Goal: Task Accomplishment & Management: Manage account settings

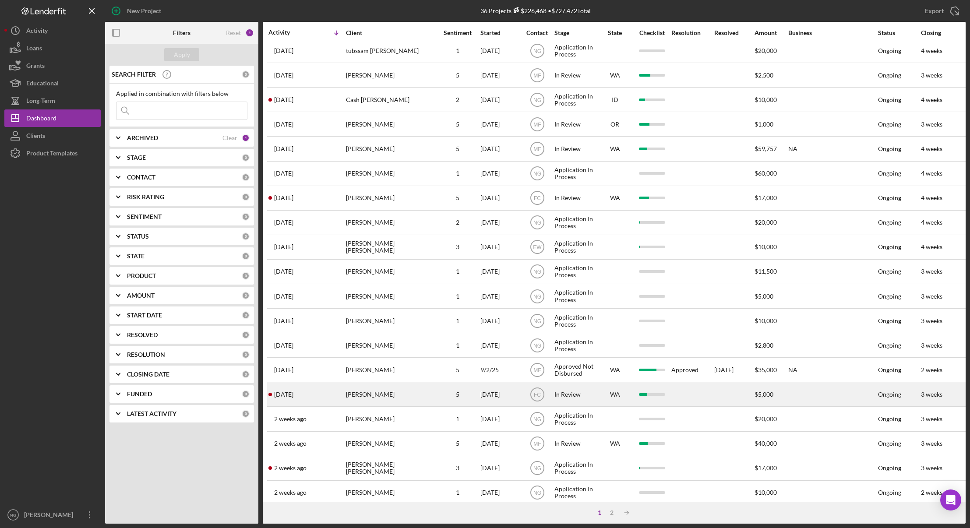
scroll to position [167, 0]
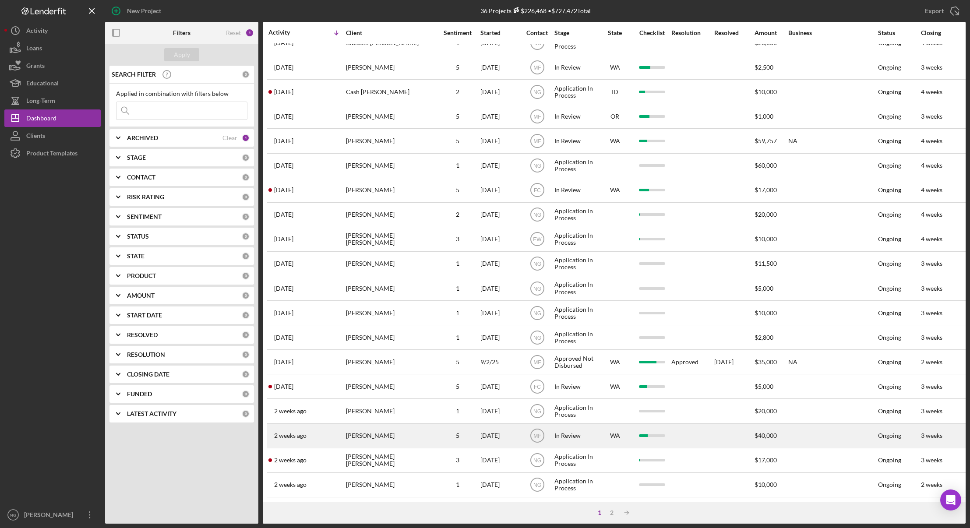
click at [443, 436] on div "5" at bounding box center [458, 436] width 44 height 23
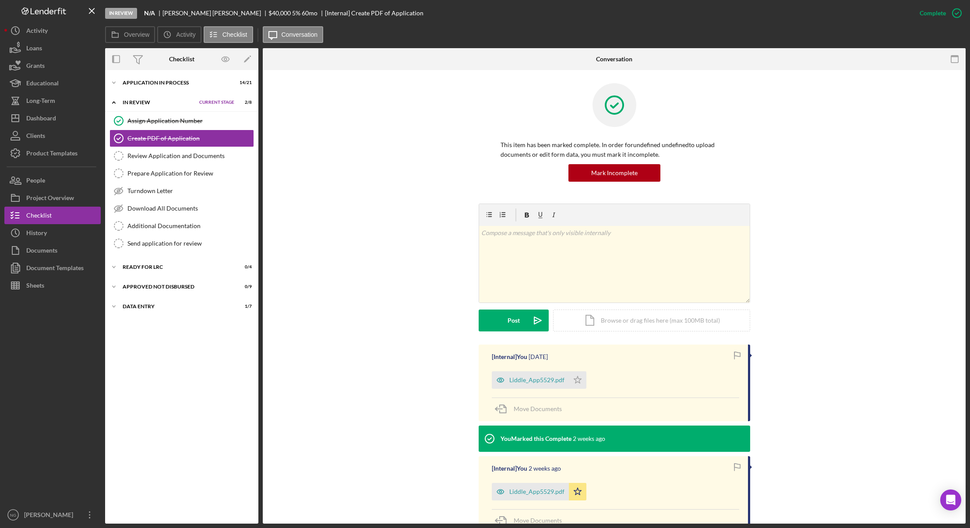
click at [148, 103] on div "In Review" at bounding box center [159, 102] width 72 height 5
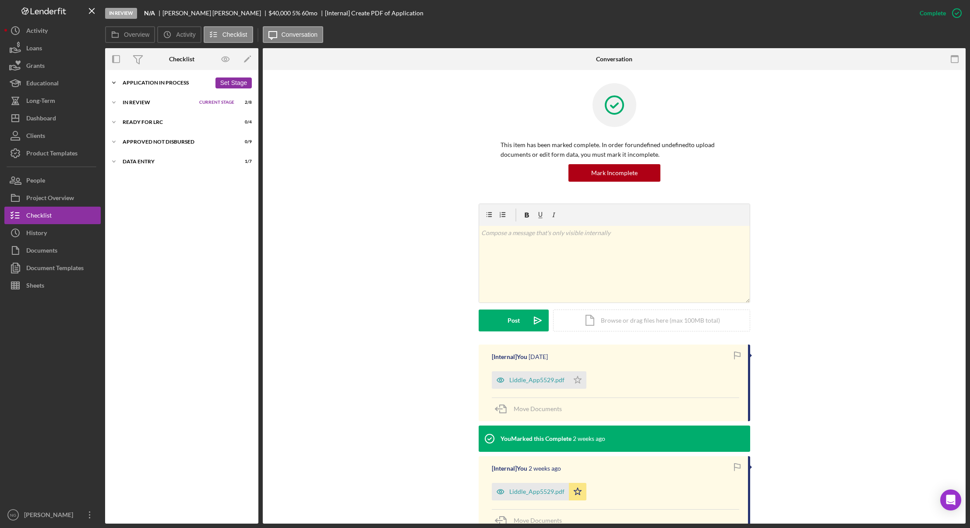
click at [154, 85] on div "Application In Process" at bounding box center [167, 82] width 89 height 5
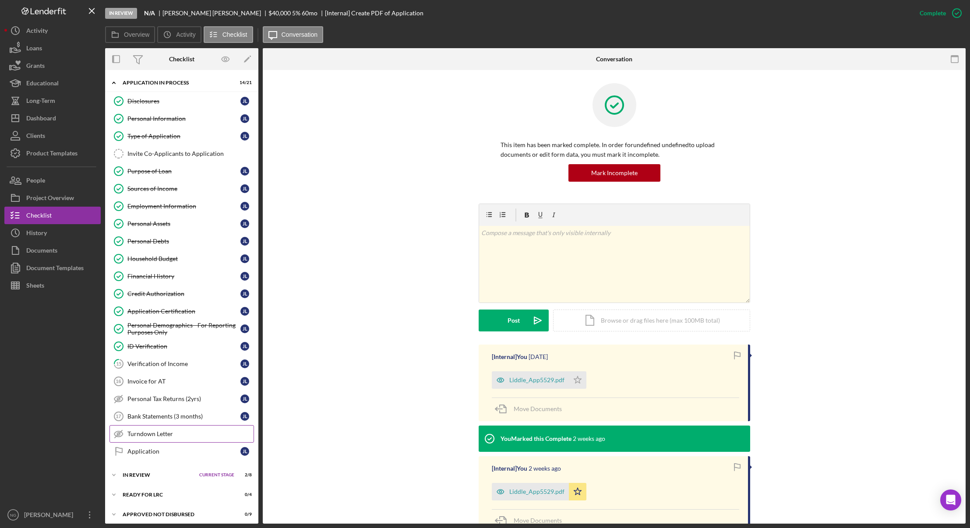
scroll to position [24, 0]
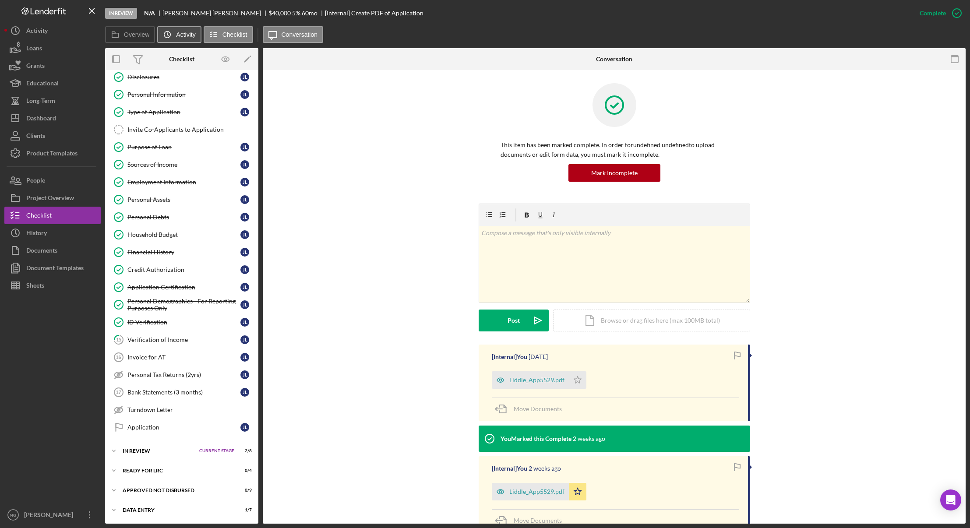
click at [165, 39] on icon "Icon/History" at bounding box center [168, 35] width 18 height 18
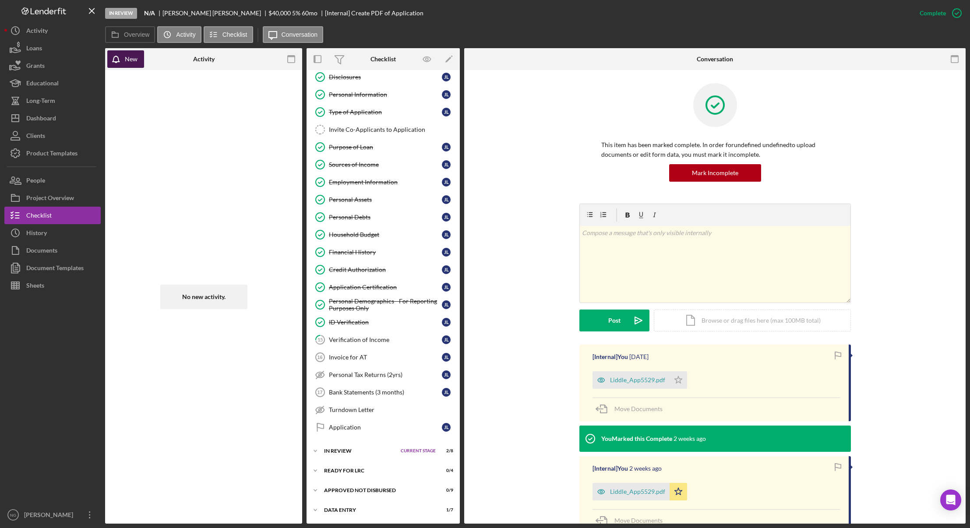
click at [132, 59] on div "New" at bounding box center [131, 59] width 13 height 18
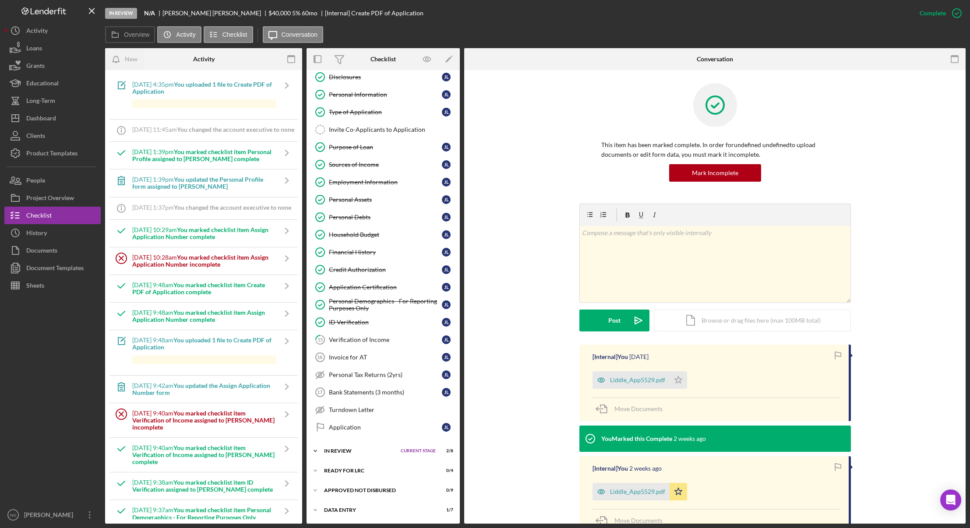
click at [349, 449] on div "In Review" at bounding box center [360, 451] width 72 height 5
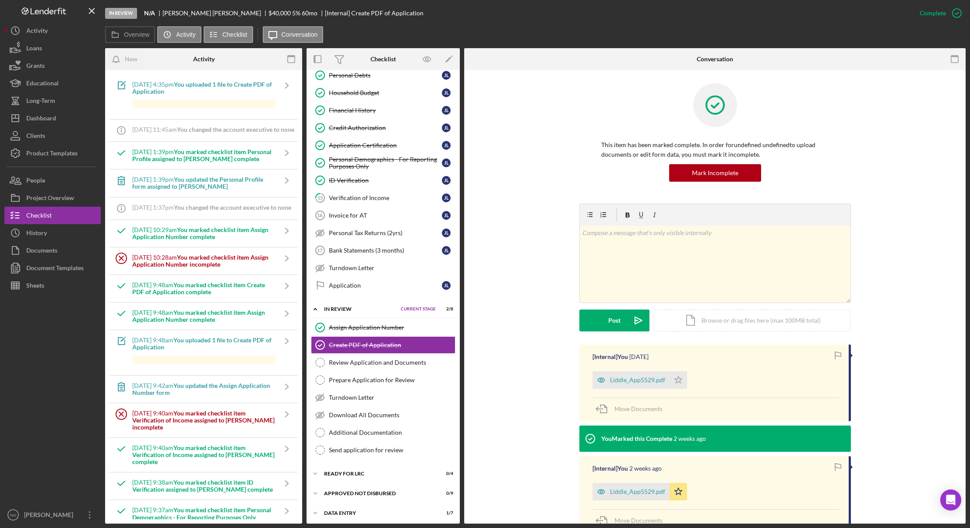
scroll to position [169, 0]
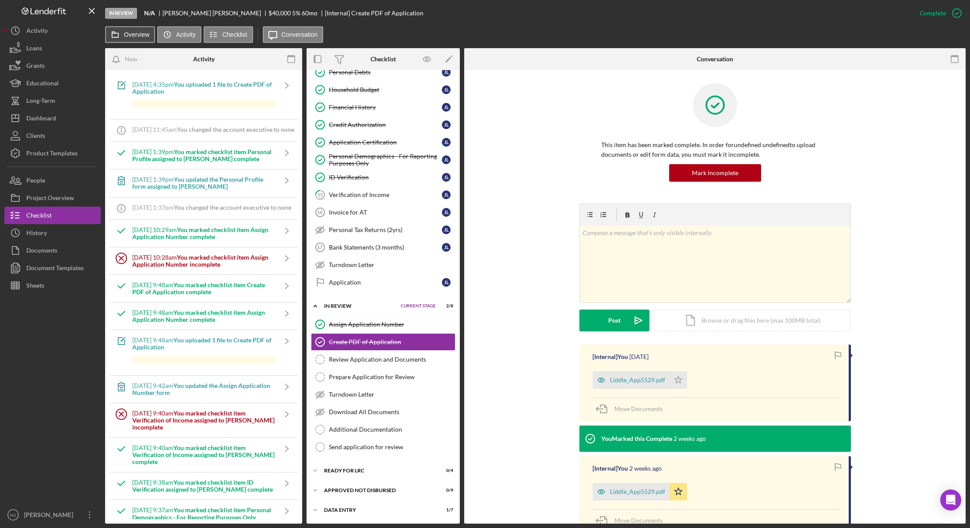
click at [133, 35] on label "Overview" at bounding box center [136, 34] width 25 height 7
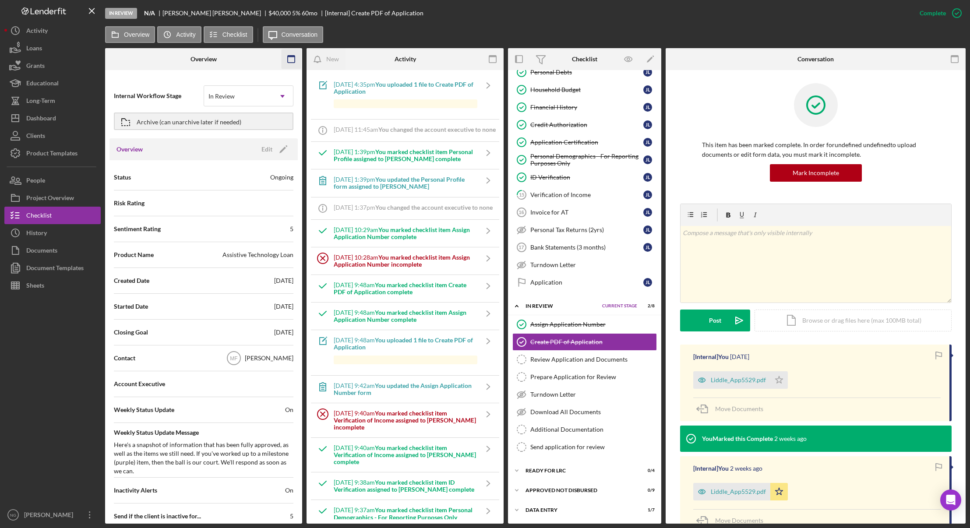
click at [290, 59] on icon "button" at bounding box center [292, 60] width 20 height 20
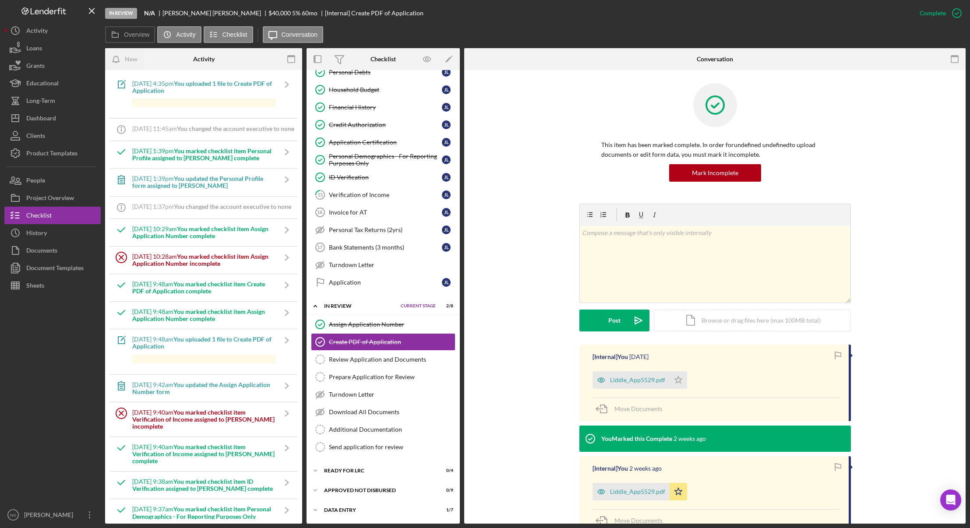
scroll to position [0, 0]
click at [177, 35] on label "Activity" at bounding box center [185, 34] width 19 height 7
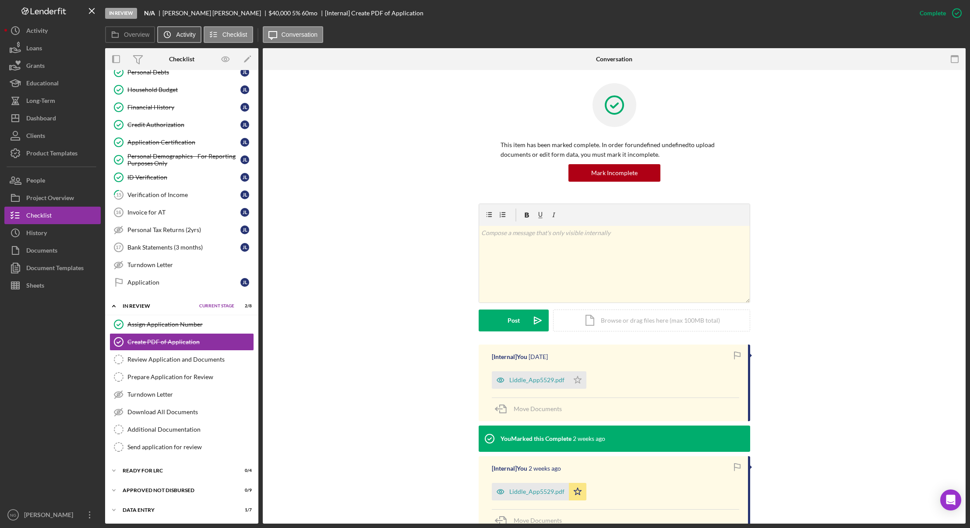
click at [177, 35] on label "Activity" at bounding box center [185, 34] width 19 height 7
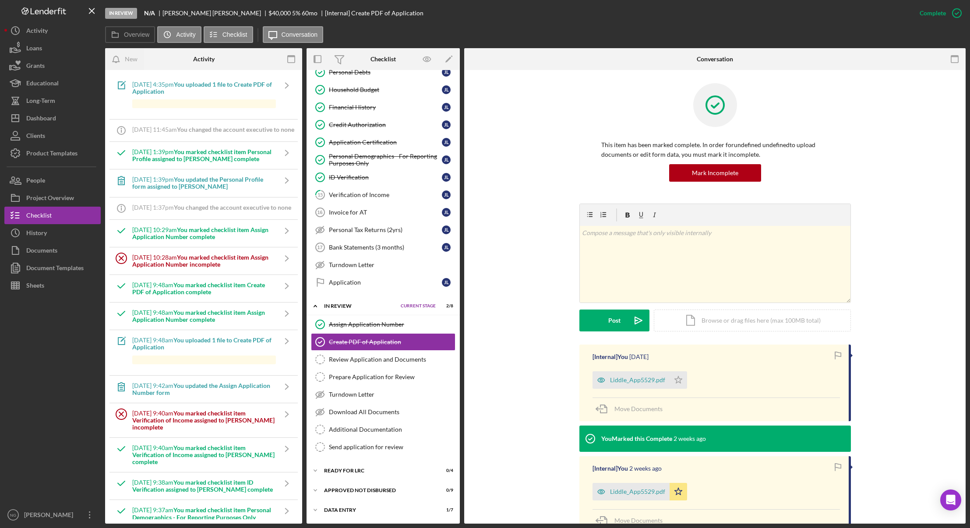
click at [122, 214] on icon "Icon/Info" at bounding box center [121, 209] width 22 height 22
click at [159, 211] on div "9/8/2025 at 1:37pm You changed the account executive to none" at bounding box center [211, 207] width 159 height 7
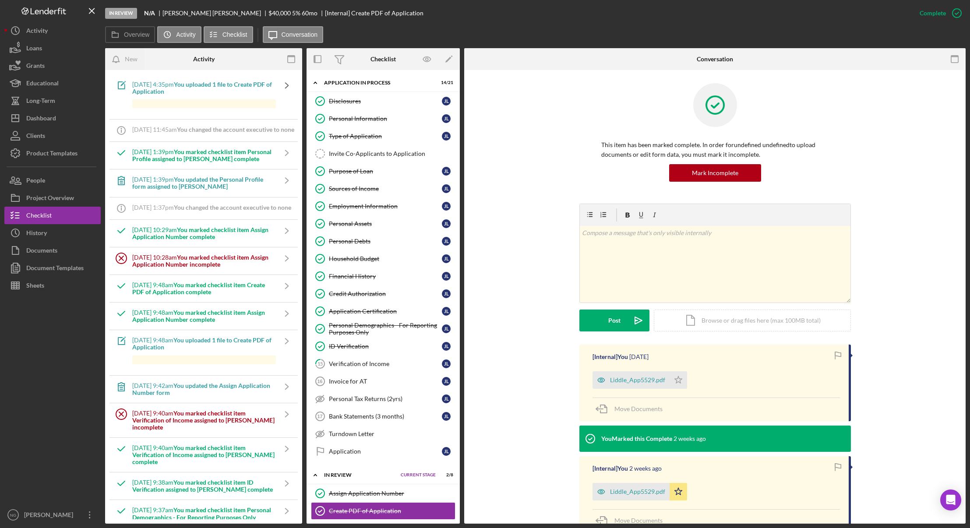
click at [280, 89] on icon "Icon/Navigate" at bounding box center [287, 85] width 22 height 22
click at [177, 91] on b "You uploaded 1 file to Create PDF of Application" at bounding box center [202, 88] width 140 height 14
click at [177, 106] on div at bounding box center [204, 103] width 144 height 9
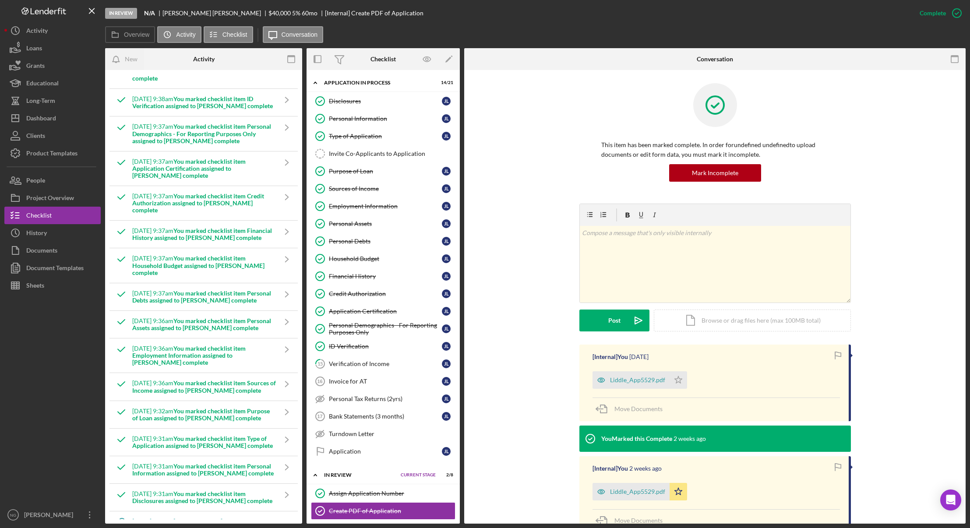
scroll to position [121, 0]
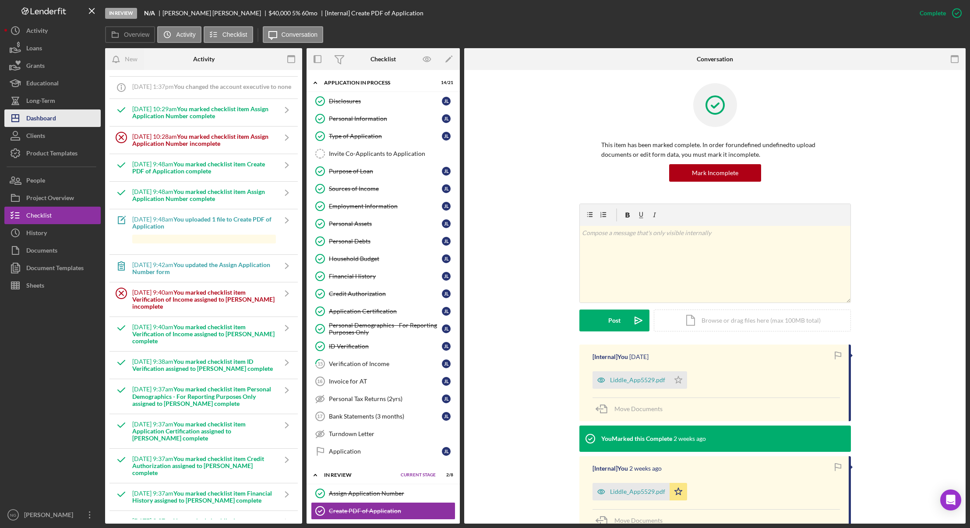
click at [28, 115] on div "Dashboard" at bounding box center [41, 120] width 30 height 20
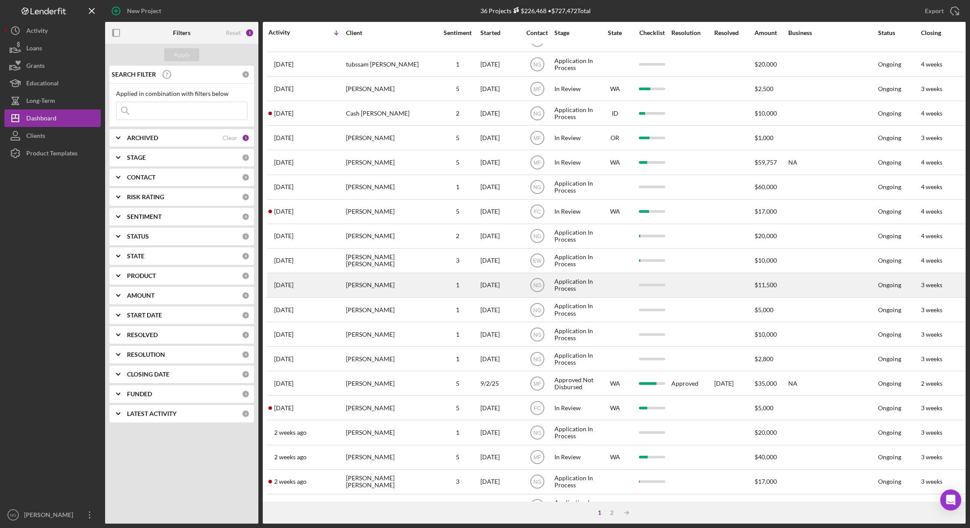
scroll to position [167, 0]
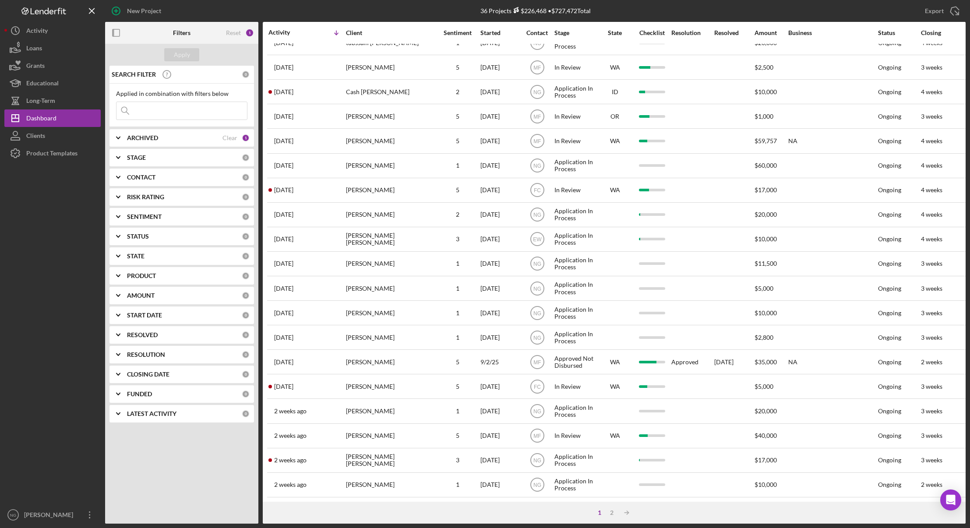
click at [245, 138] on div "1" at bounding box center [246, 138] width 8 height 8
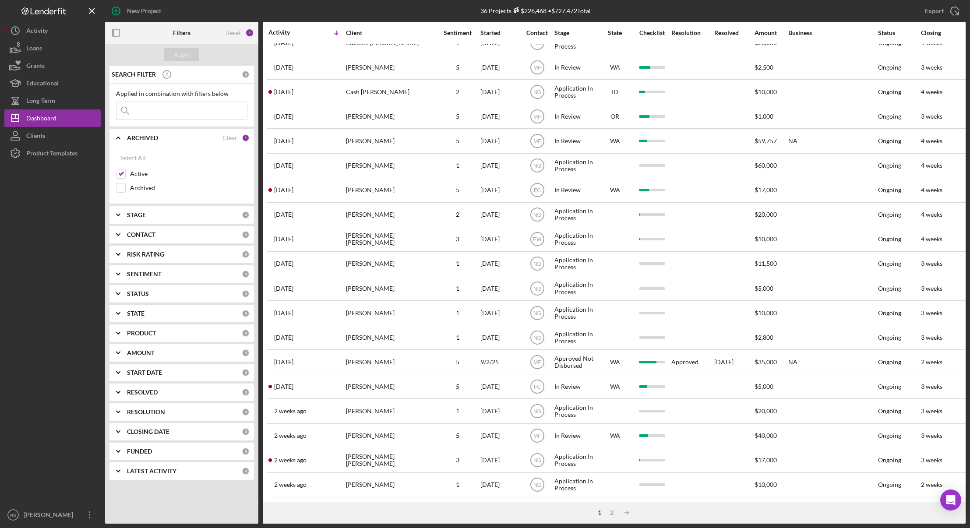
click at [166, 239] on div "CONTACT 0" at bounding box center [188, 235] width 123 height 8
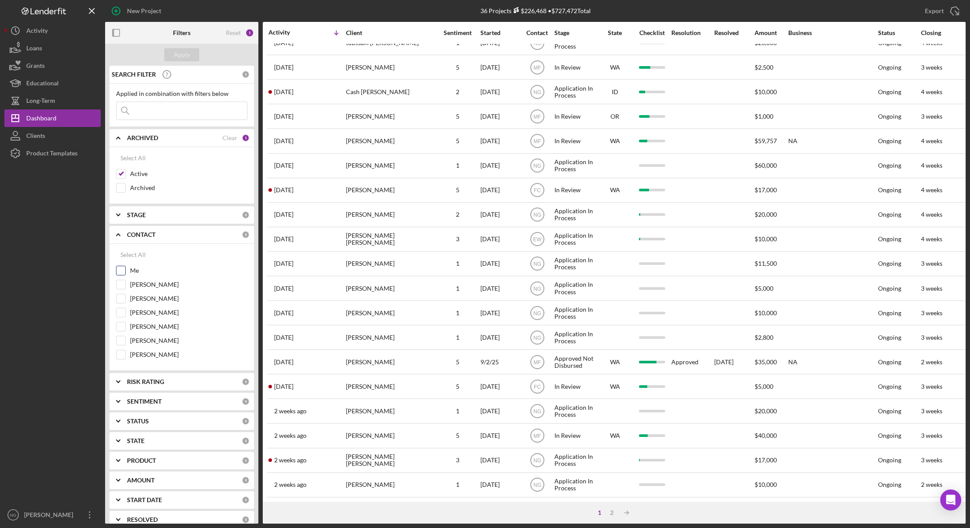
click at [118, 273] on input "Me" at bounding box center [121, 270] width 9 height 9
checkbox input "true"
click at [174, 56] on div "Apply" at bounding box center [182, 54] width 16 height 13
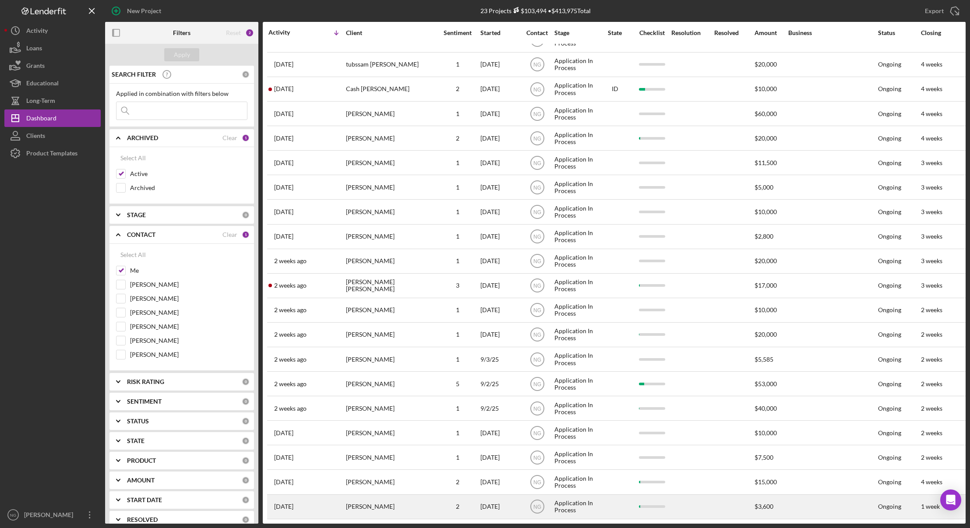
scroll to position [0, 0]
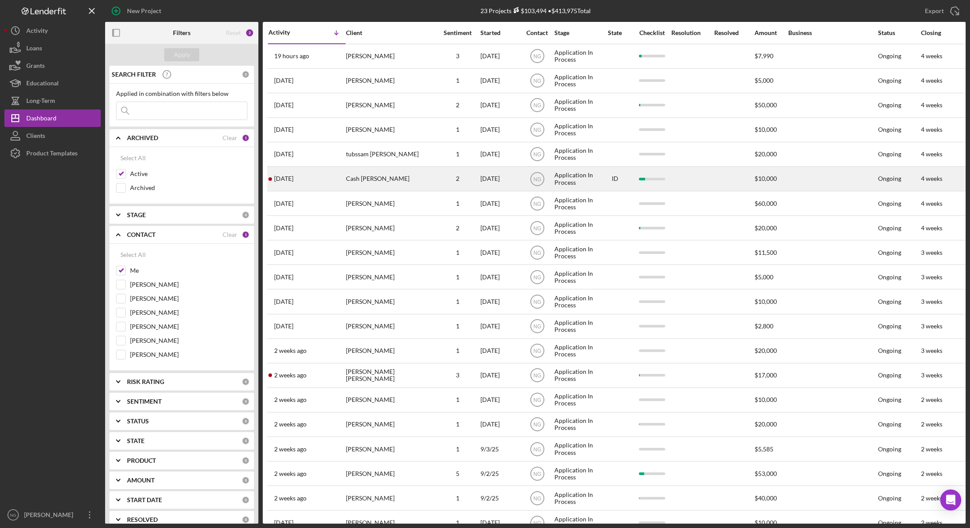
click at [412, 182] on div "Cash [PERSON_NAME]" at bounding box center [390, 178] width 88 height 23
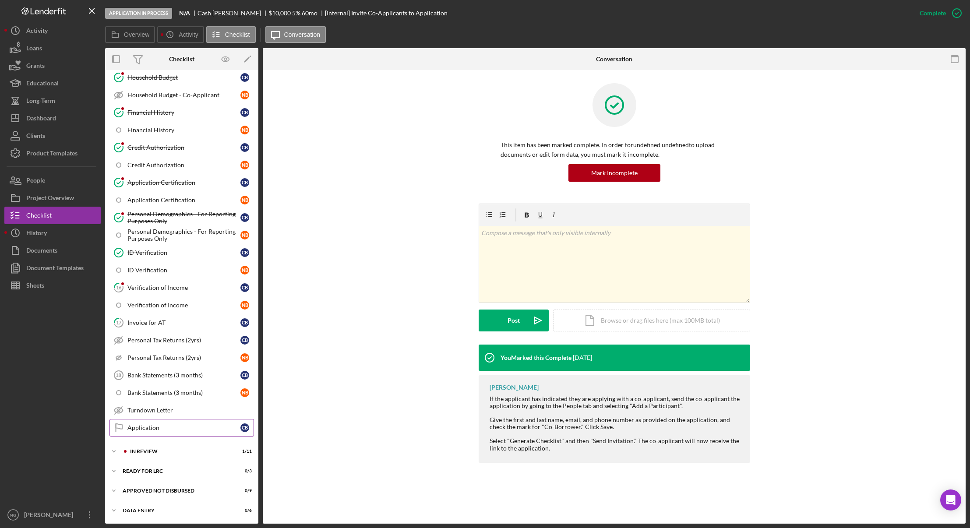
scroll to position [306, 0]
click at [210, 443] on div "C B N B Icon/Expander Application In Process Current Stage 15 / 36 Set Stage Di…" at bounding box center [181, 143] width 153 height 751
click at [181, 453] on div "In Review" at bounding box center [170, 451] width 81 height 5
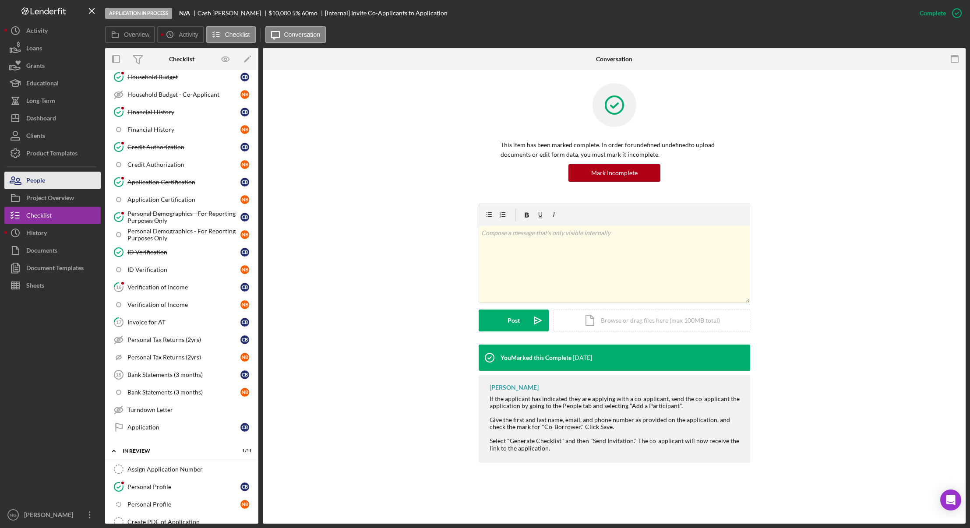
click at [92, 181] on button "People" at bounding box center [52, 181] width 96 height 18
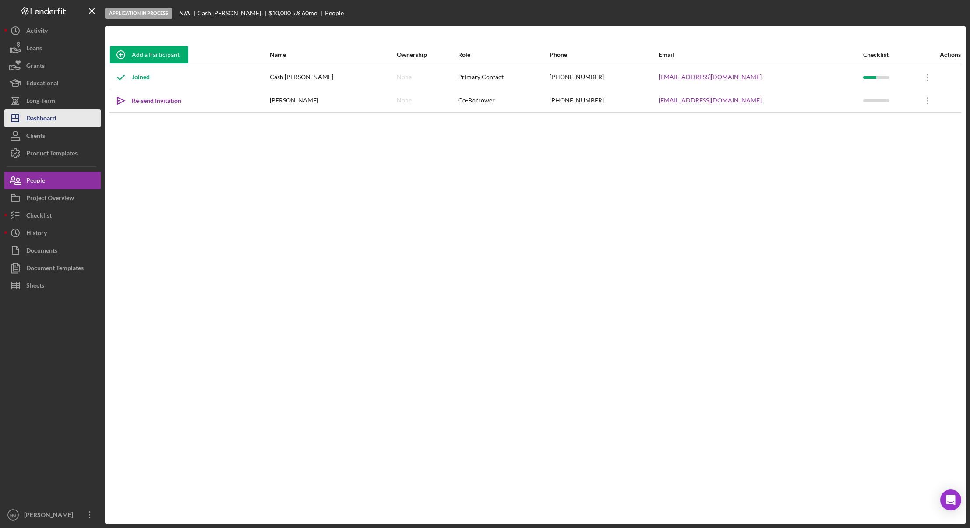
click at [46, 111] on div "Dashboard" at bounding box center [41, 120] width 30 height 20
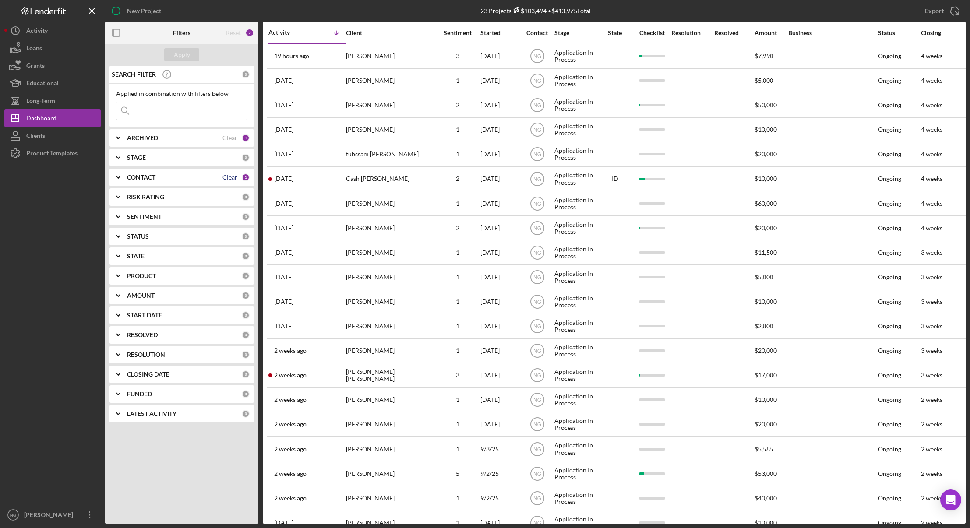
click at [233, 180] on div "Clear" at bounding box center [230, 177] width 15 height 7
click at [182, 55] on div "Apply" at bounding box center [182, 54] width 16 height 13
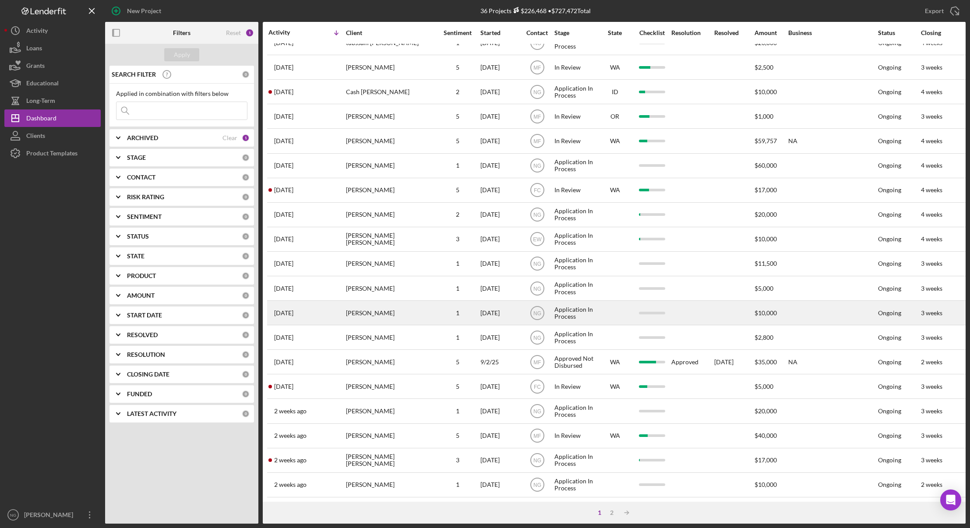
scroll to position [167, 0]
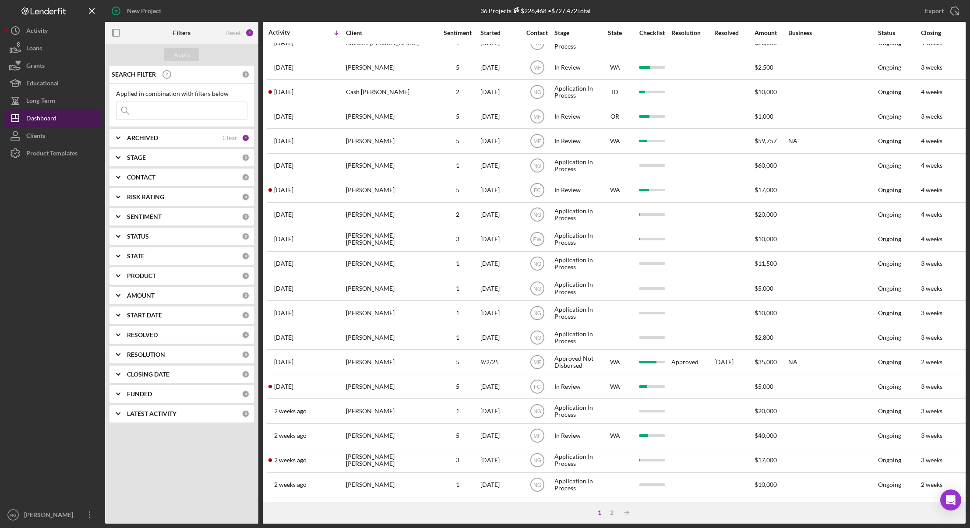
click at [60, 123] on button "Icon/Dashboard Dashboard" at bounding box center [52, 119] width 96 height 18
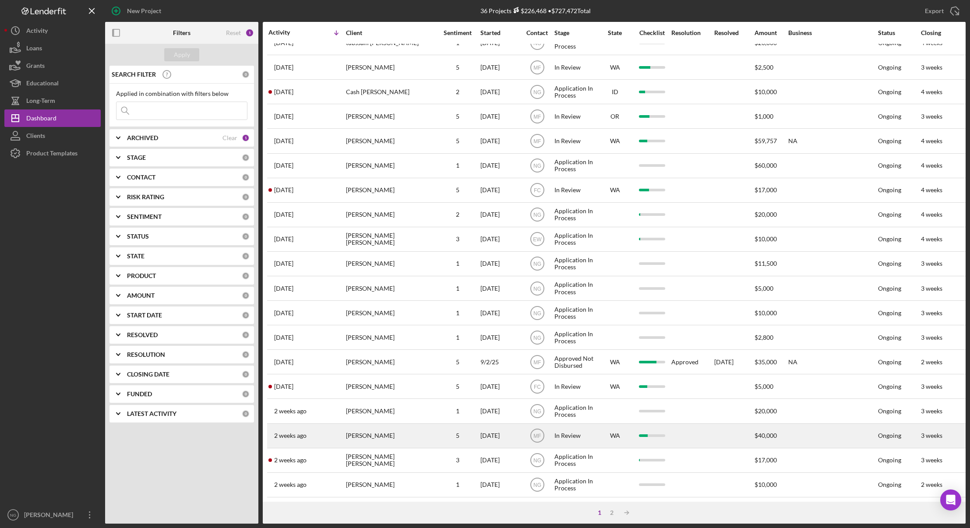
click at [380, 428] on div "[PERSON_NAME]" at bounding box center [390, 436] width 88 height 23
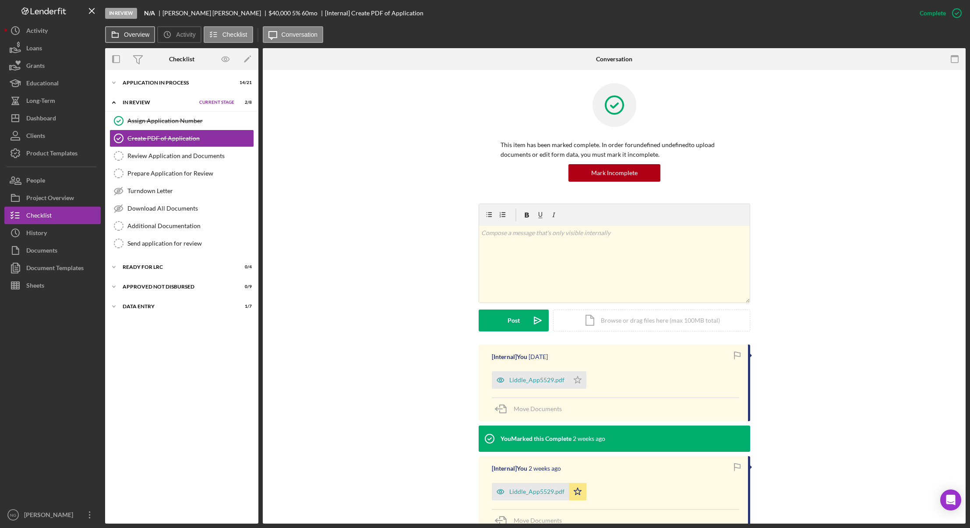
click at [134, 34] on label "Overview" at bounding box center [136, 34] width 25 height 7
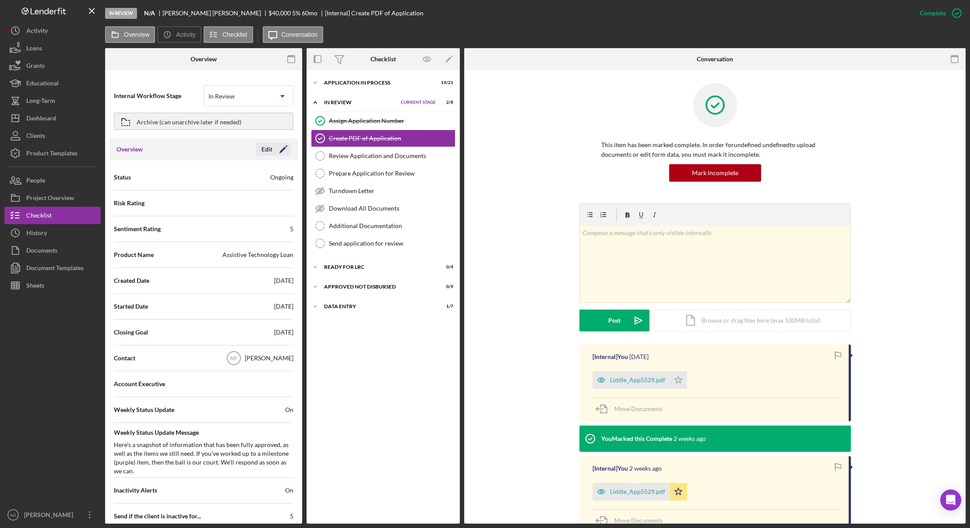
click at [276, 150] on icon "Icon/Edit" at bounding box center [284, 149] width 22 height 22
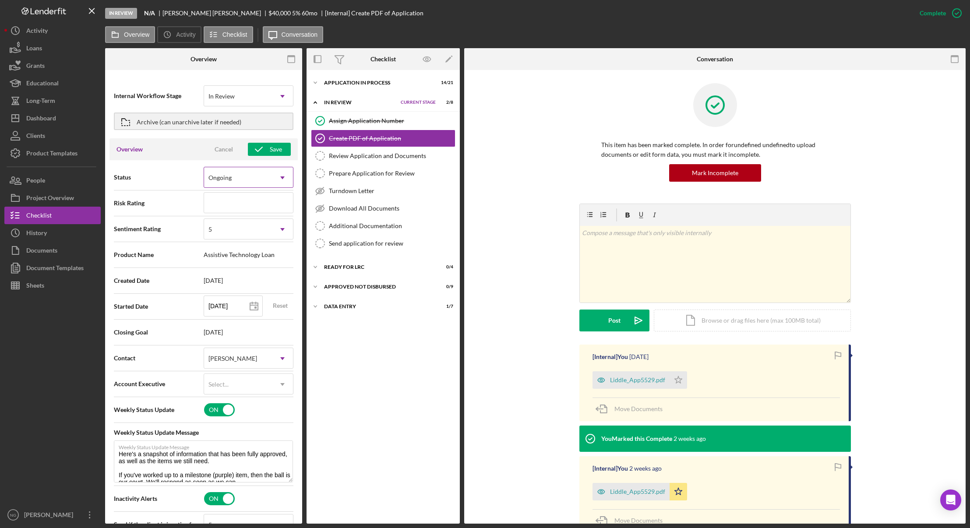
click at [263, 179] on div "Ongoing" at bounding box center [238, 178] width 68 height 20
type textarea "Here's a snapshot of information that has been fully approved, as well as the i…"
click at [35, 349] on div at bounding box center [52, 400] width 96 height 212
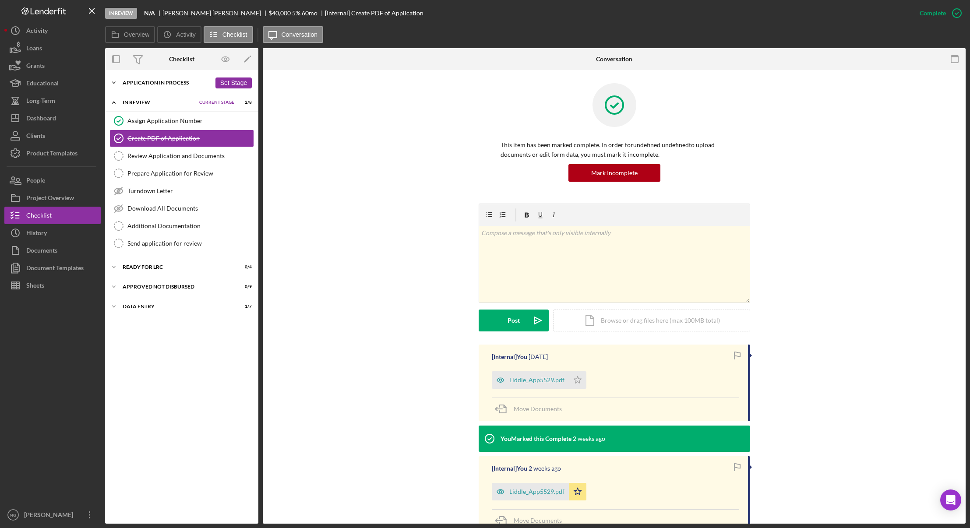
click at [137, 85] on div "Application In Process" at bounding box center [167, 82] width 89 height 5
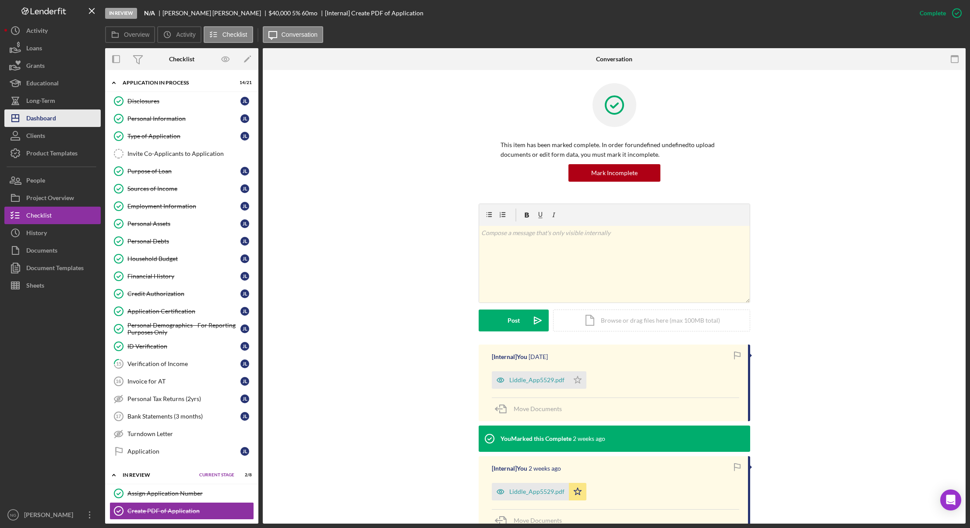
click at [65, 121] on button "Icon/Dashboard Dashboard" at bounding box center [52, 119] width 96 height 18
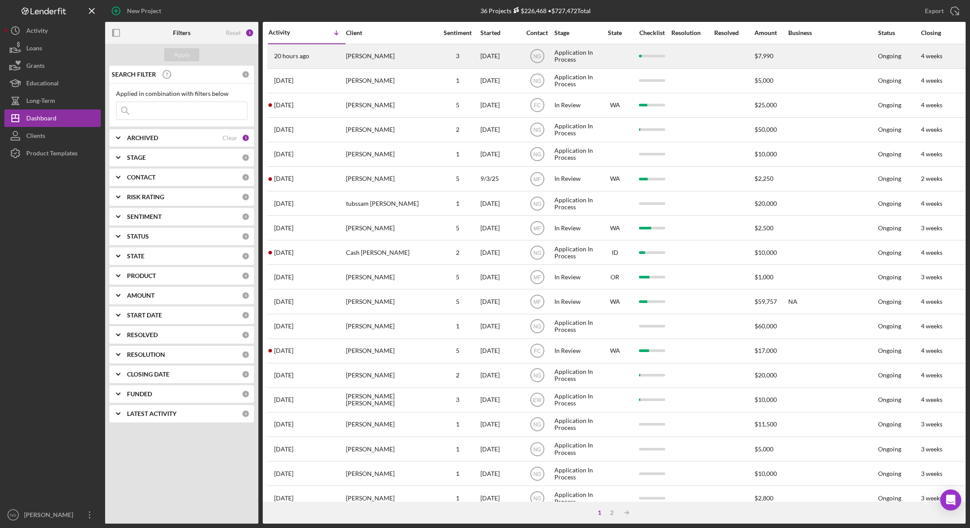
click at [321, 61] on div "20 hours ago Tommy Briggs" at bounding box center [307, 56] width 77 height 23
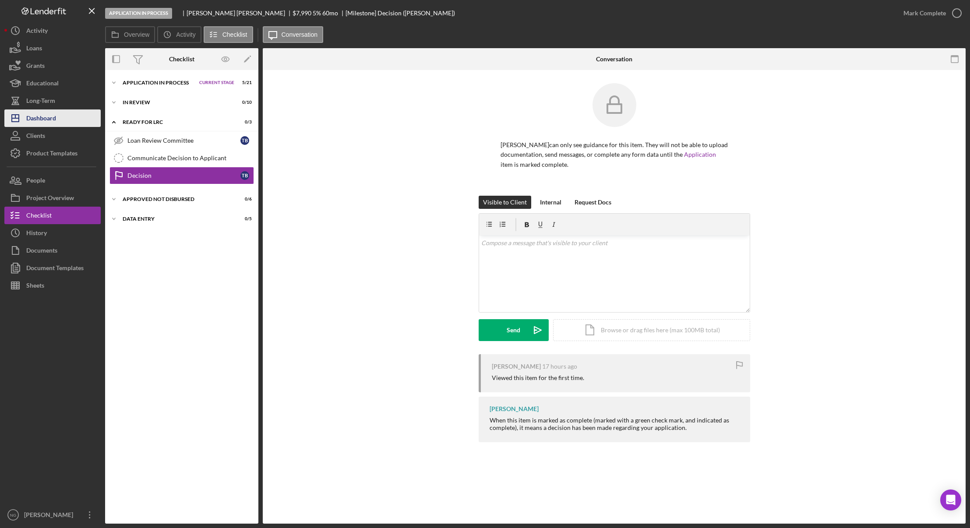
click at [50, 118] on div "Dashboard" at bounding box center [41, 120] width 30 height 20
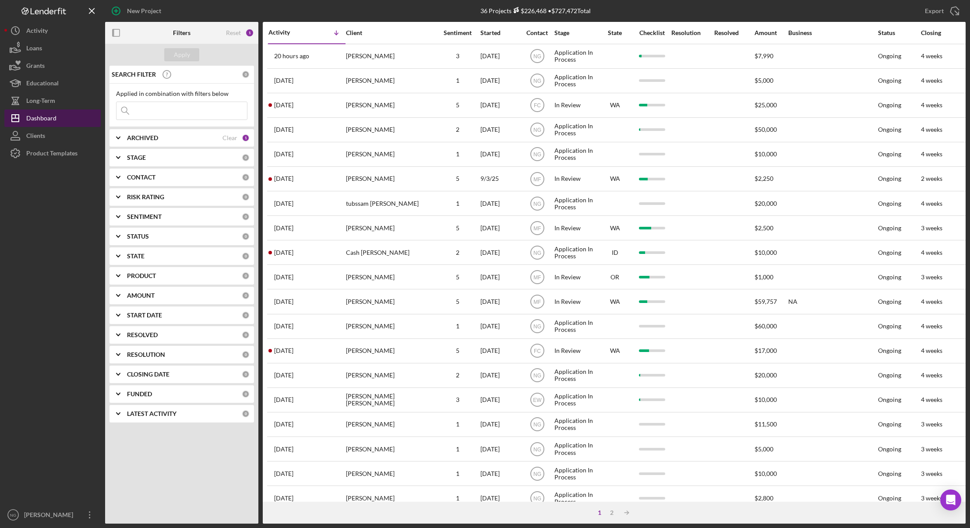
click at [77, 117] on button "Icon/Dashboard Dashboard" at bounding box center [52, 119] width 96 height 18
click at [74, 117] on button "Icon/Dashboard Dashboard" at bounding box center [52, 119] width 96 height 18
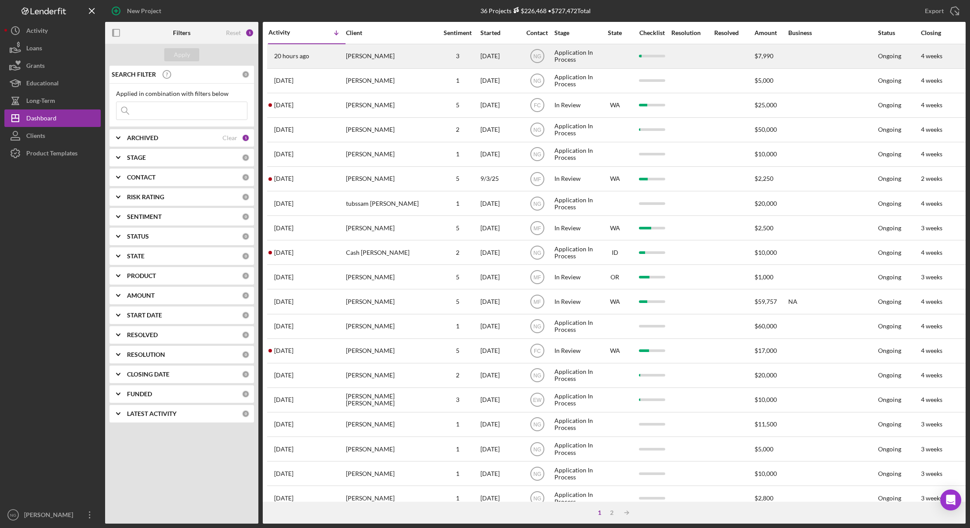
click at [346, 60] on td "[PERSON_NAME]" at bounding box center [391, 56] width 90 height 25
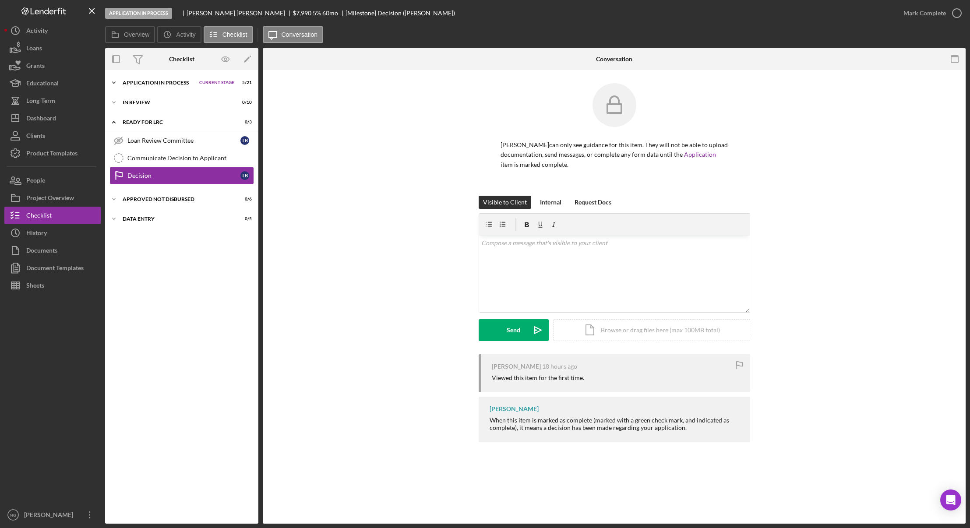
click at [139, 81] on div "Application In Process" at bounding box center [159, 82] width 72 height 5
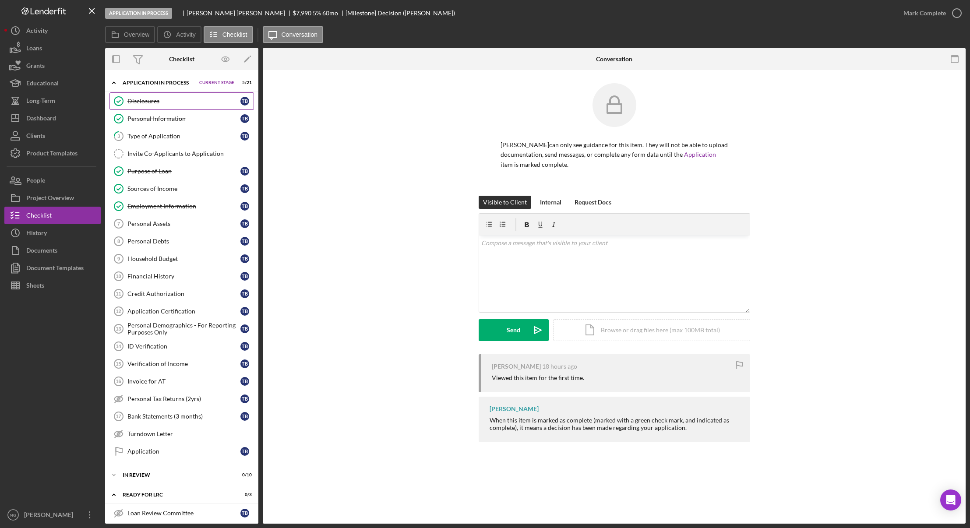
click at [140, 103] on div "Disclosures" at bounding box center [183, 101] width 113 height 7
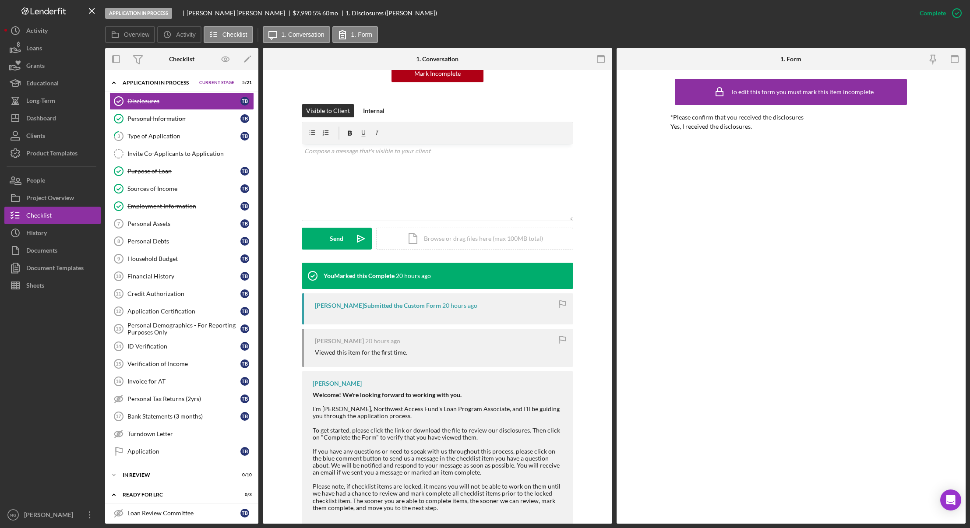
scroll to position [145, 0]
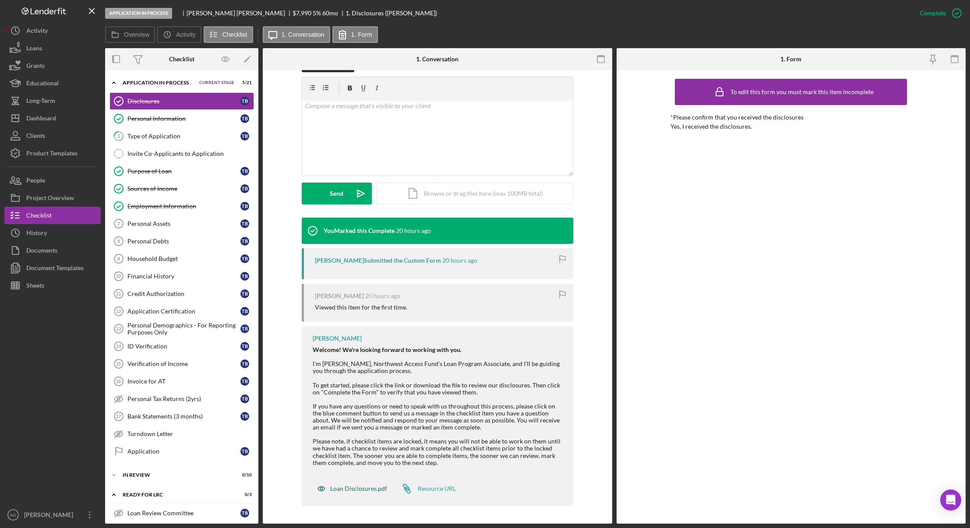
click at [351, 487] on div "Loan Disclosures.pdf" at bounding box center [358, 488] width 57 height 7
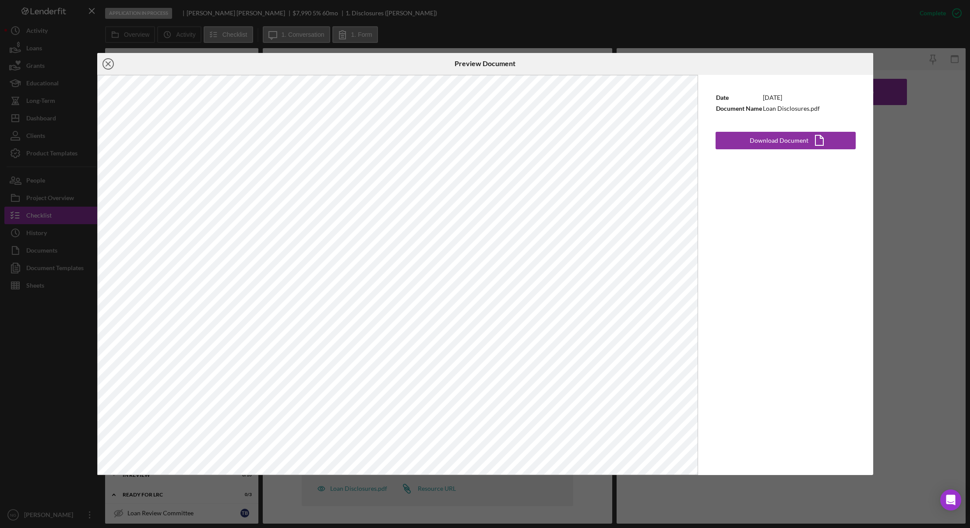
click at [105, 66] on icon "Icon/Close" at bounding box center [108, 64] width 22 height 22
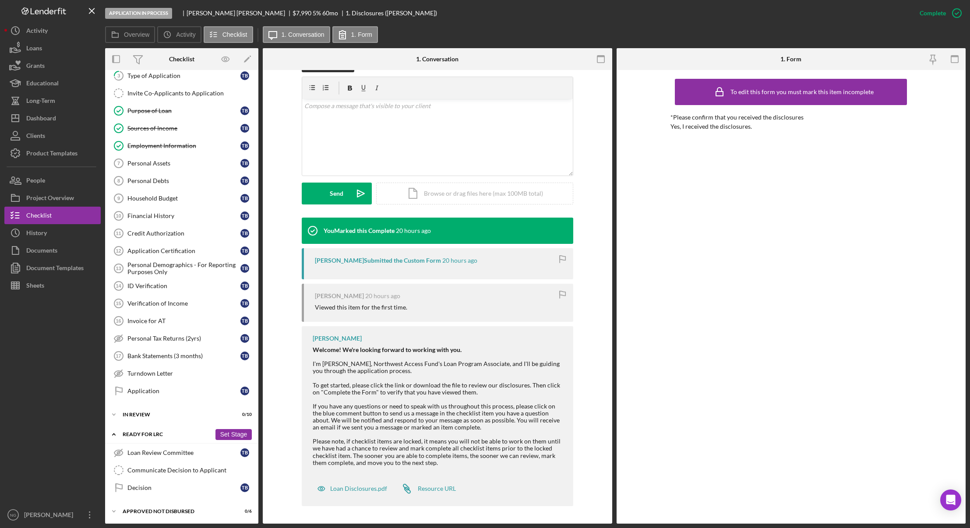
scroll to position [81, 0]
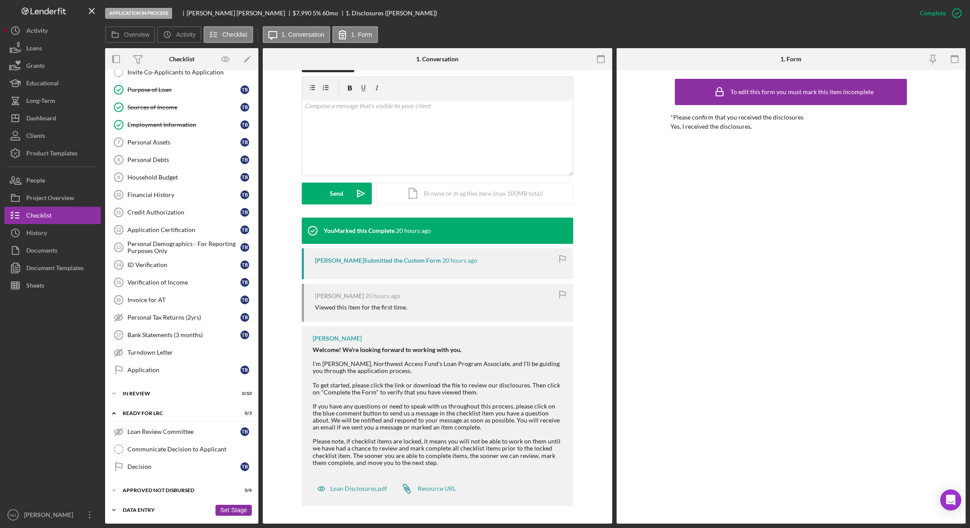
click at [133, 509] on div "Data Entry" at bounding box center [167, 510] width 89 height 5
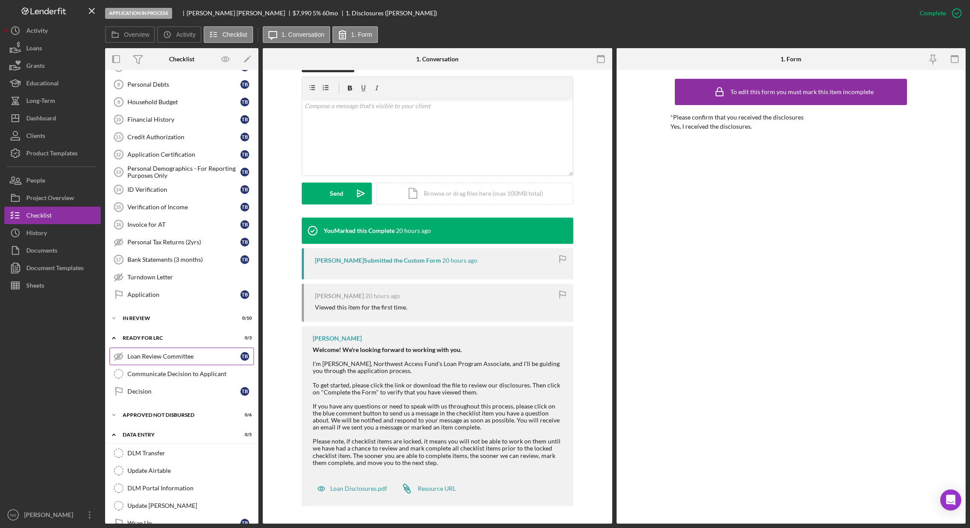
scroll to position [174, 0]
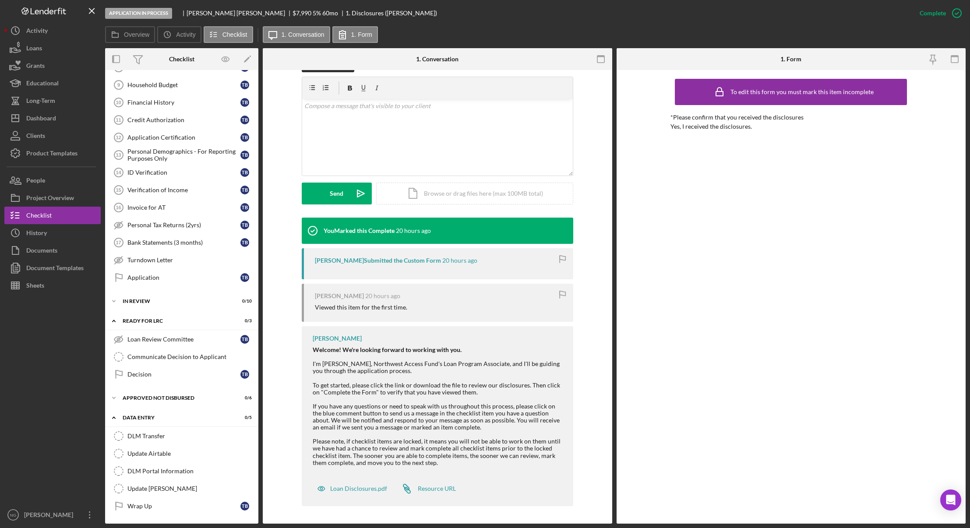
click at [32, 382] on div at bounding box center [52, 400] width 96 height 212
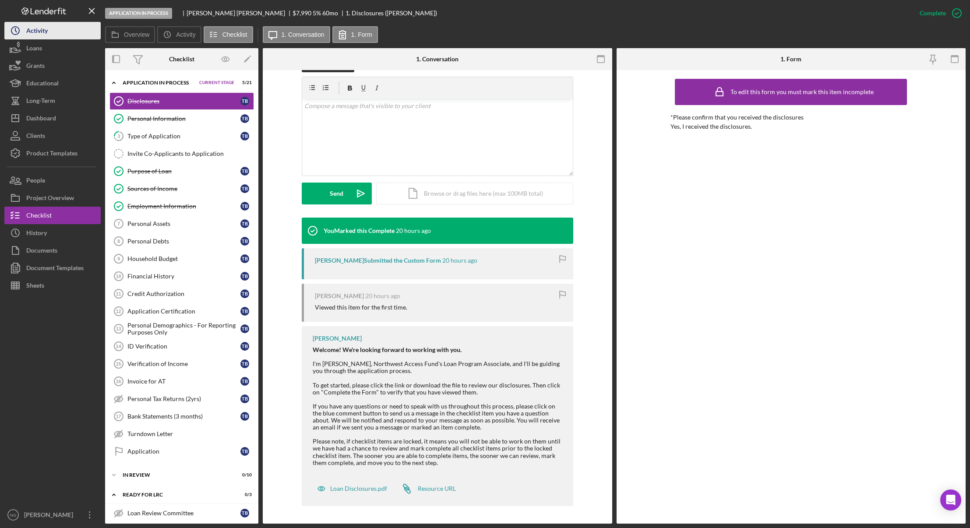
click at [60, 30] on button "Icon/History Activity" at bounding box center [52, 31] width 96 height 18
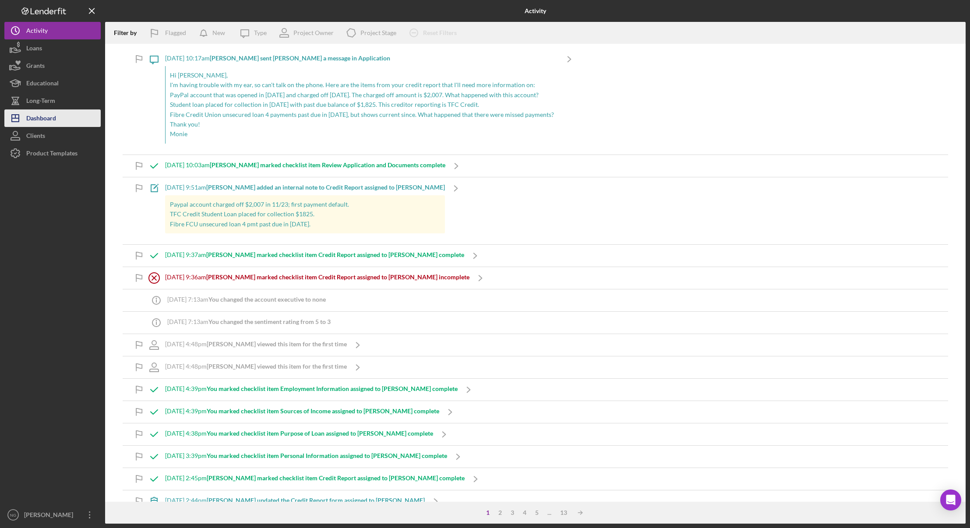
click at [54, 124] on div "Dashboard" at bounding box center [41, 120] width 30 height 20
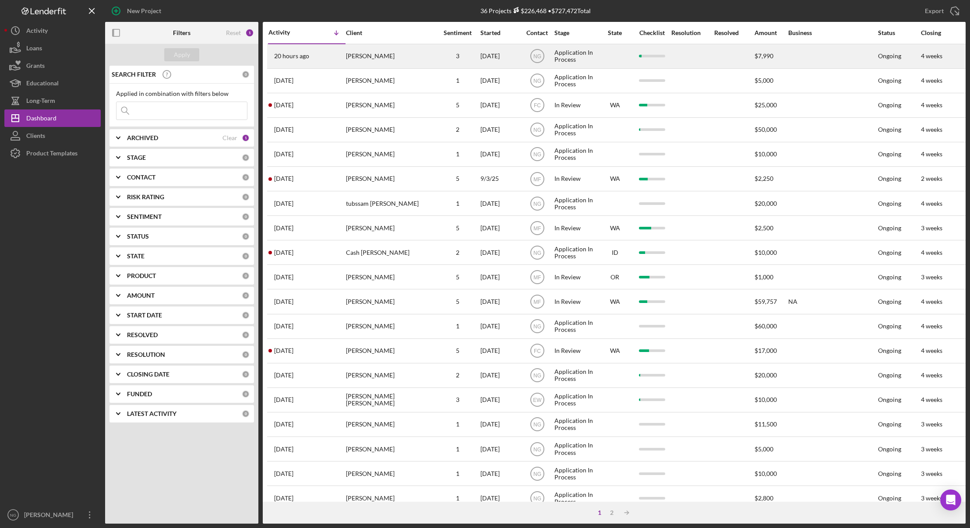
click at [372, 57] on div "[PERSON_NAME]" at bounding box center [390, 56] width 88 height 23
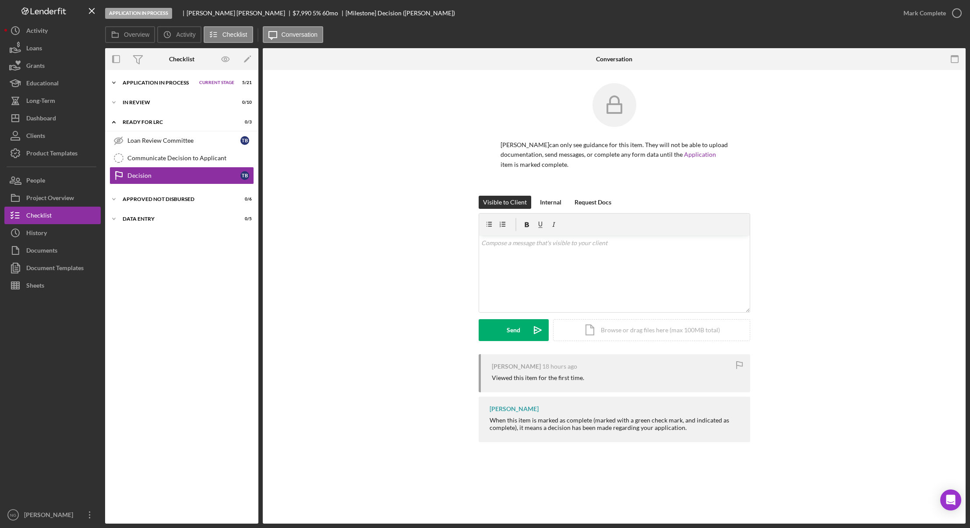
click at [161, 85] on div "Application In Process" at bounding box center [159, 82] width 72 height 5
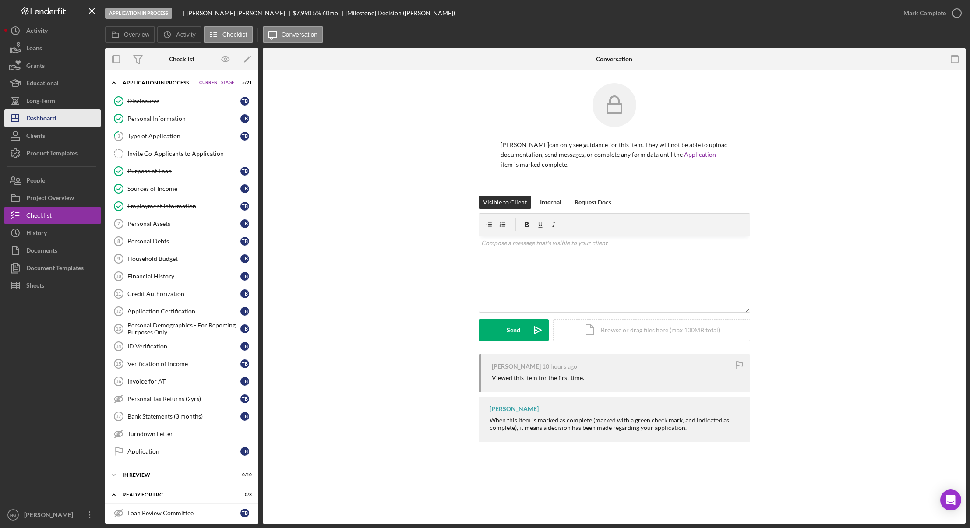
click at [55, 118] on div "Dashboard" at bounding box center [41, 120] width 30 height 20
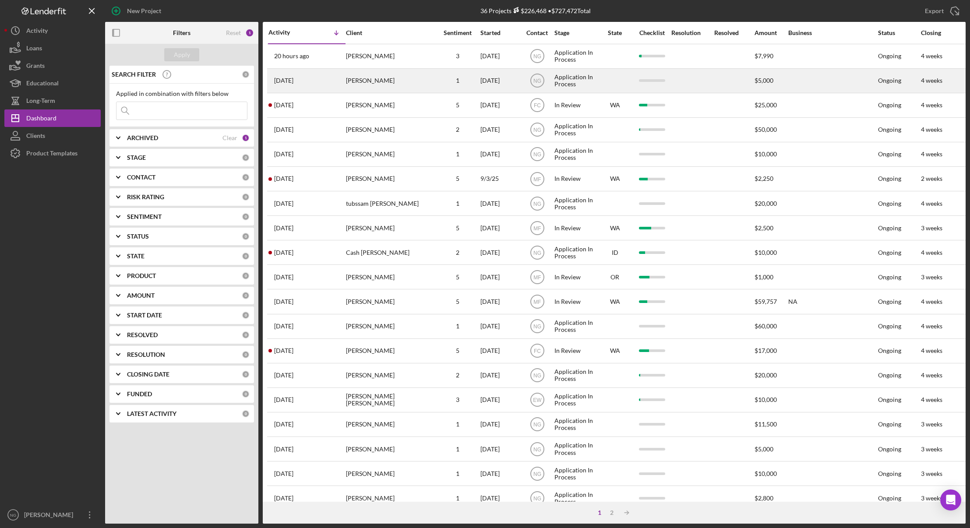
click at [420, 84] on div "[PERSON_NAME]" at bounding box center [390, 80] width 88 height 23
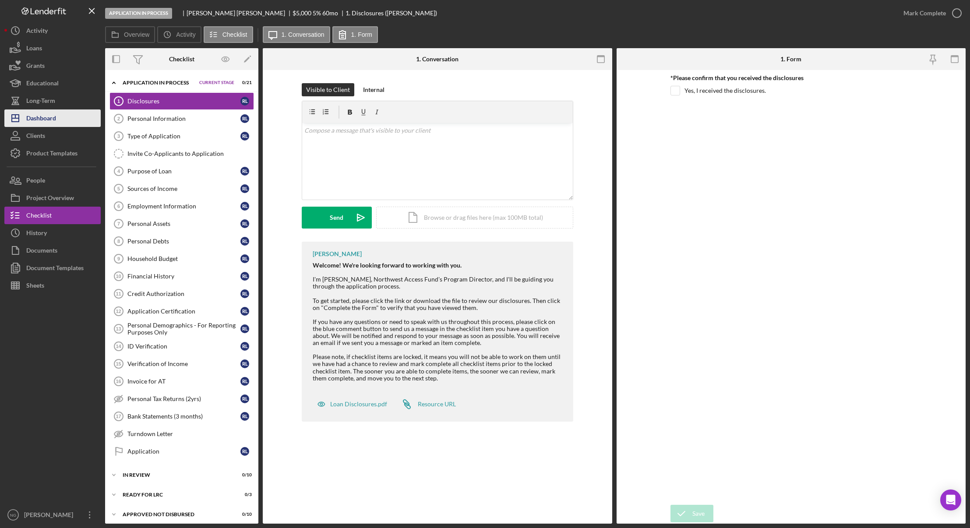
click at [46, 120] on div "Dashboard" at bounding box center [41, 120] width 30 height 20
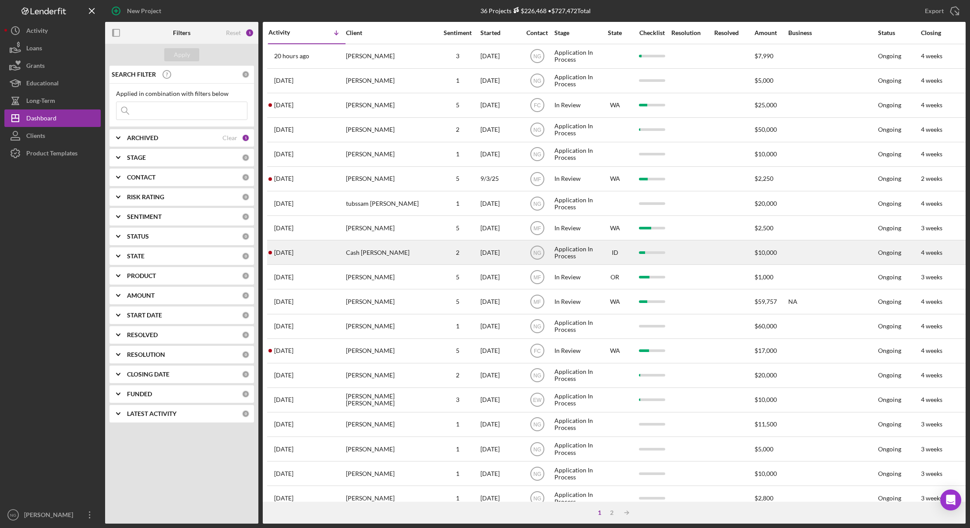
click at [449, 257] on div "2" at bounding box center [458, 252] width 44 height 23
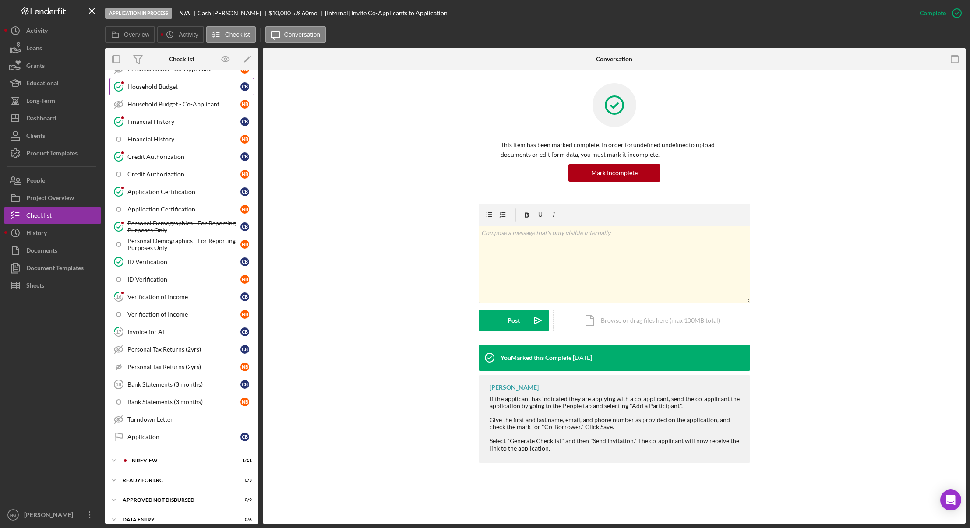
scroll to position [306, 0]
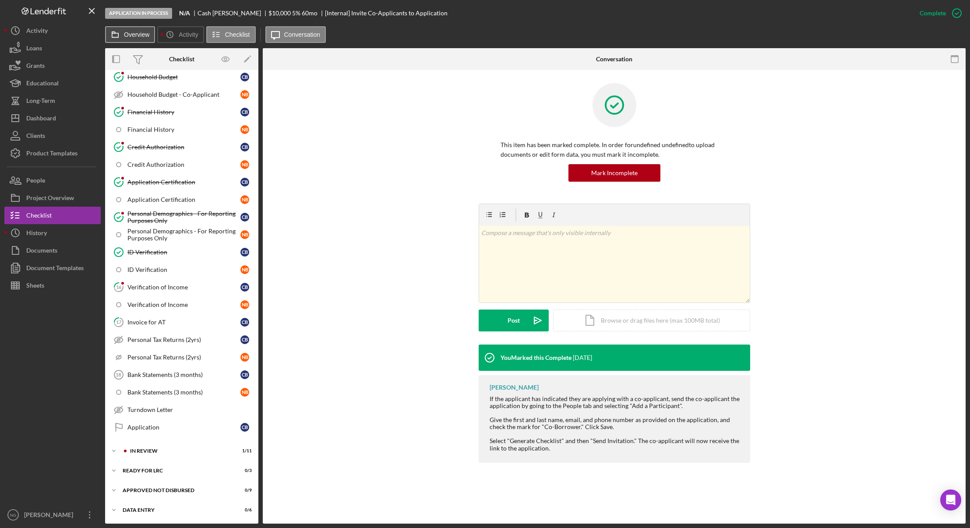
click at [129, 35] on label "Overview" at bounding box center [136, 34] width 25 height 7
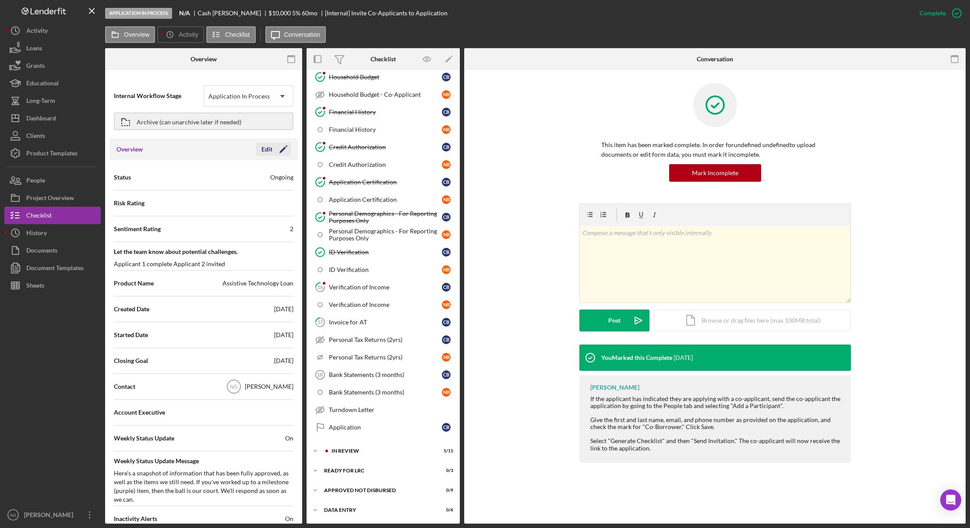
click at [283, 150] on icon "Icon/Edit" at bounding box center [284, 149] width 22 height 22
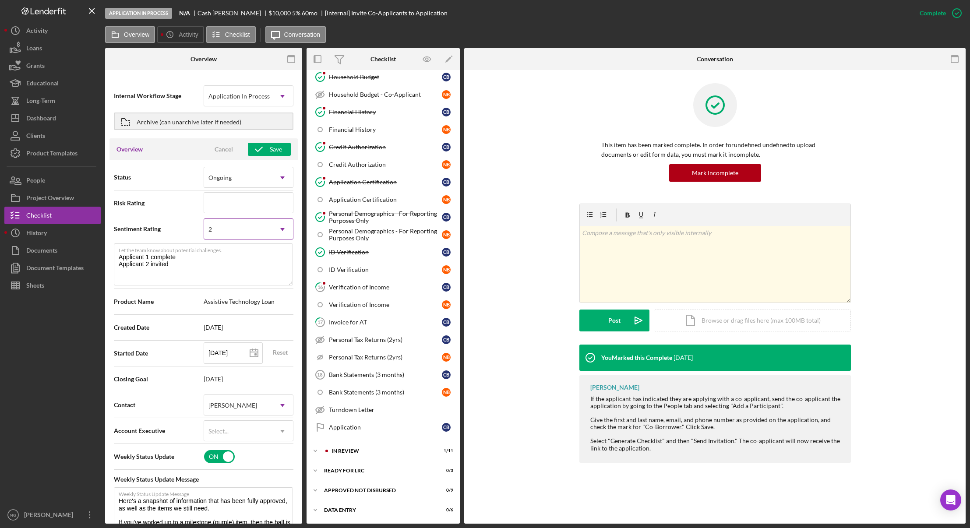
click at [268, 225] on div "2" at bounding box center [238, 229] width 68 height 20
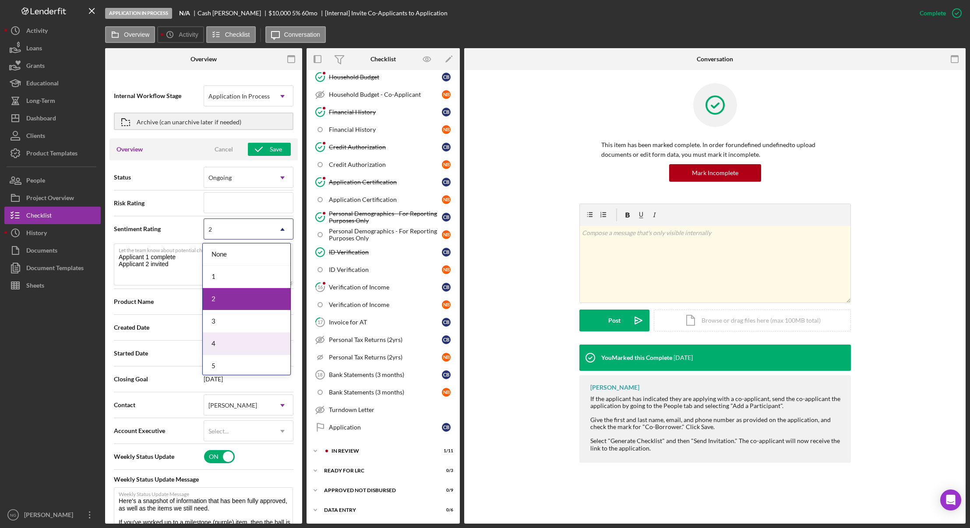
click at [225, 339] on div "4" at bounding box center [247, 344] width 88 height 22
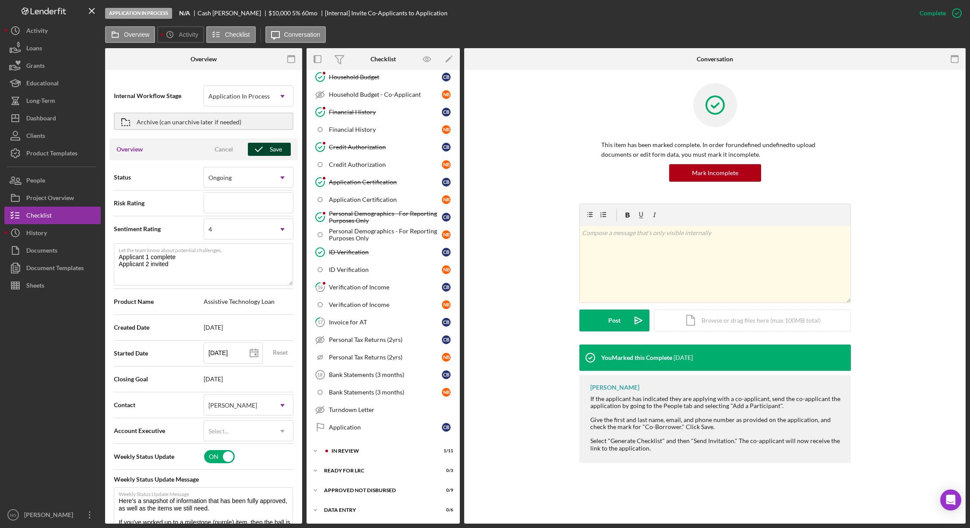
click at [265, 151] on icon "button" at bounding box center [259, 149] width 22 height 22
type textarea "Here's a snapshot of information that has been fully approved, as well as the i…"
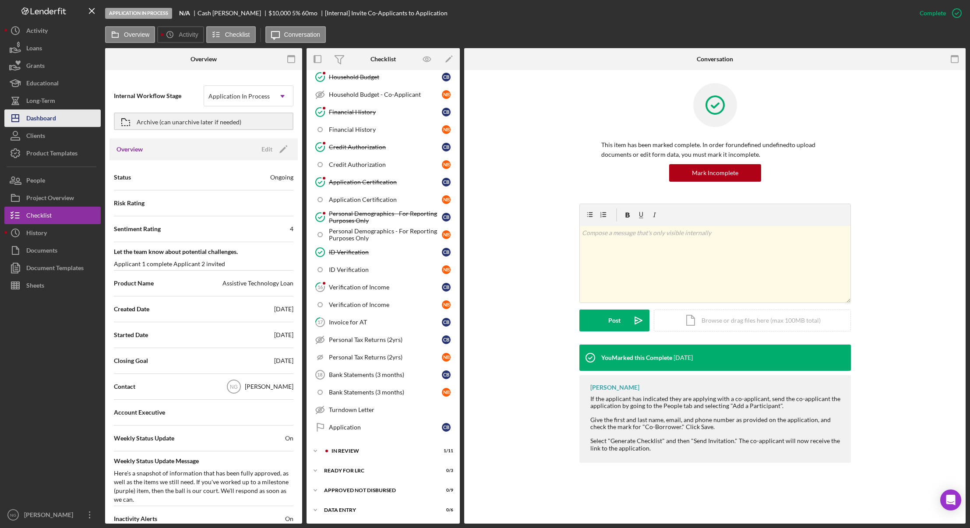
click at [48, 115] on div "Dashboard" at bounding box center [41, 120] width 30 height 20
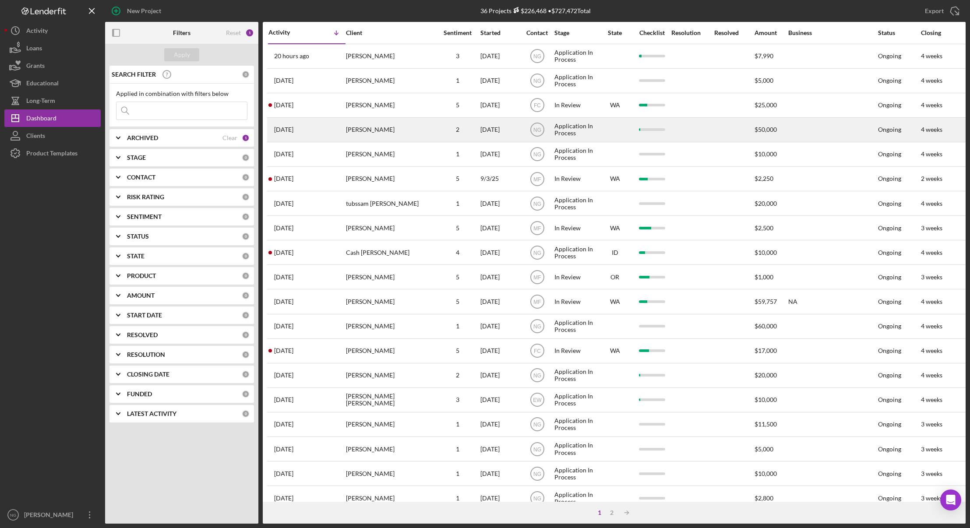
click at [382, 123] on div "[PERSON_NAME]" at bounding box center [390, 129] width 88 height 23
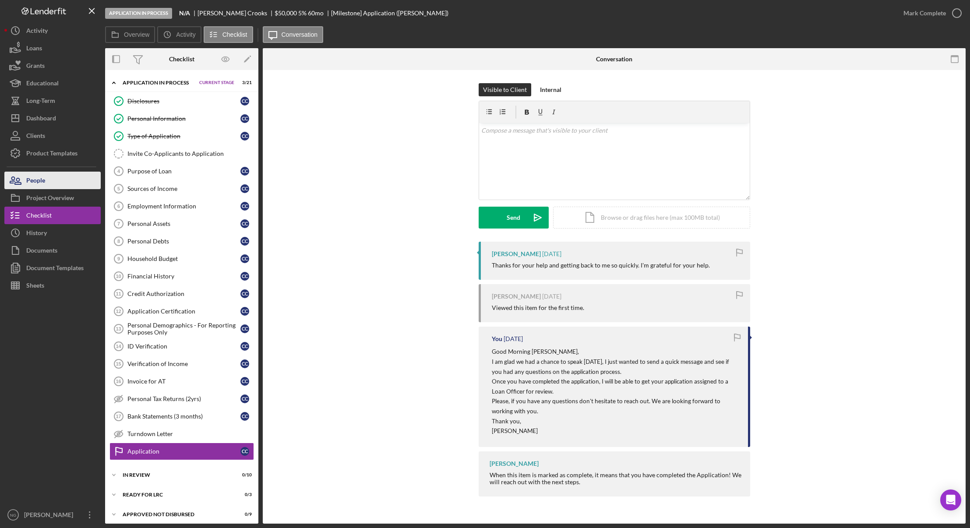
click at [62, 181] on button "People" at bounding box center [52, 181] width 96 height 18
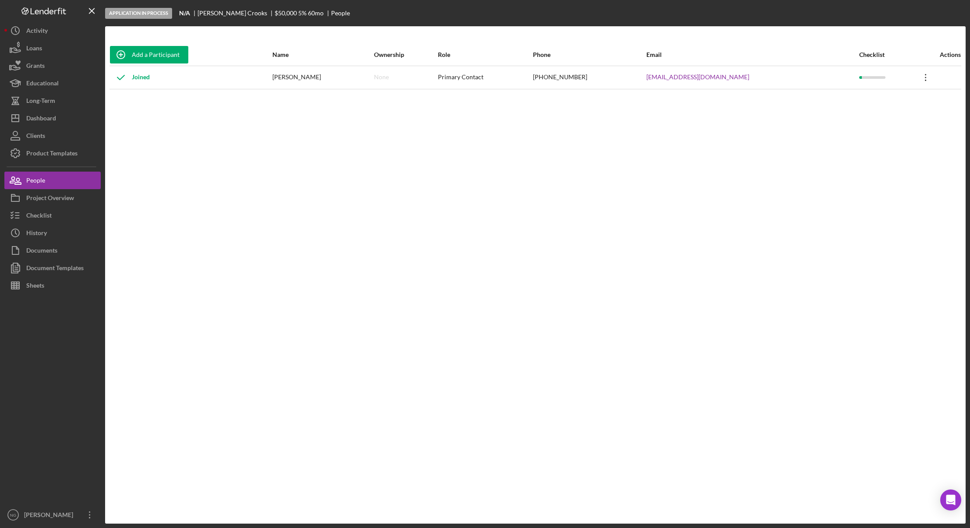
click at [920, 80] on icon "Icon/Overflow" at bounding box center [926, 78] width 22 height 22
click at [869, 100] on div "Icon/Edit Edit" at bounding box center [879, 101] width 96 height 18
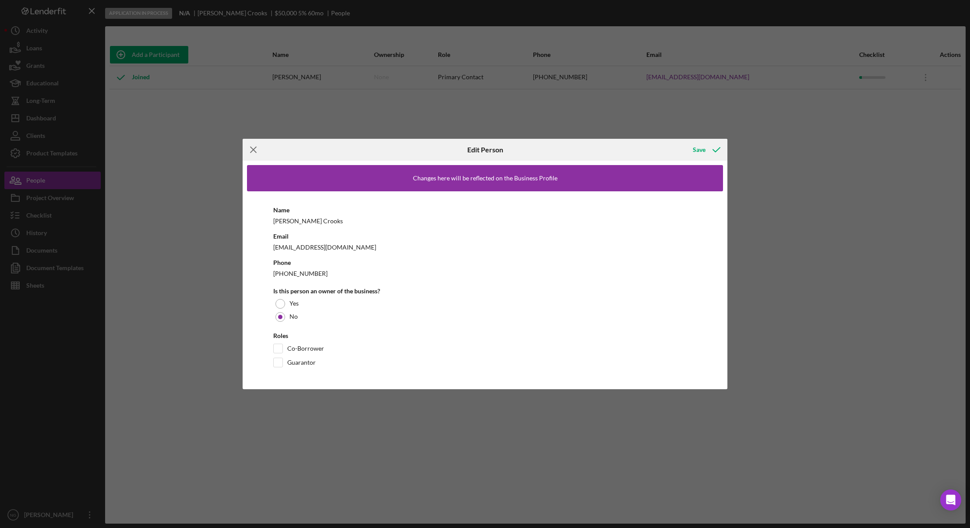
click at [255, 146] on icon "Icon/Menu Close" at bounding box center [254, 150] width 22 height 22
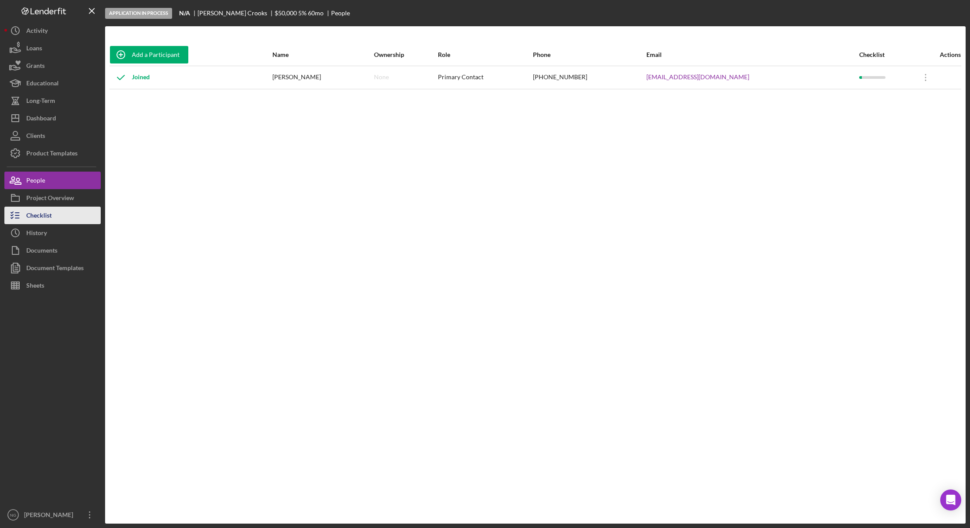
click at [55, 213] on button "Checklist" at bounding box center [52, 216] width 96 height 18
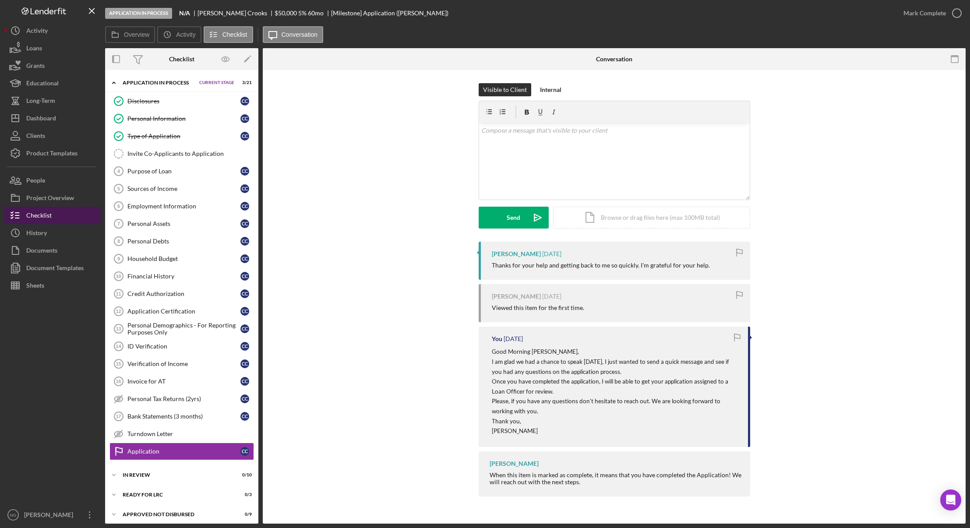
scroll to position [23, 0]
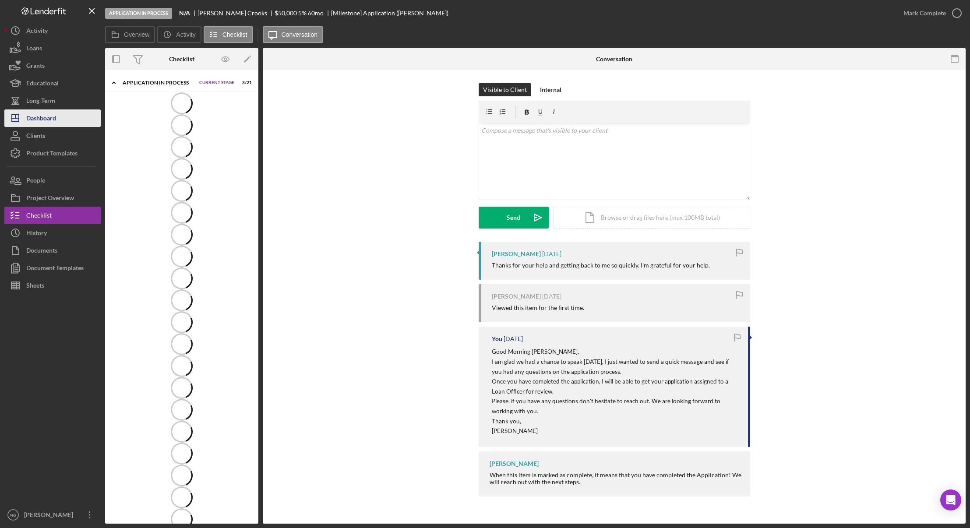
scroll to position [24, 0]
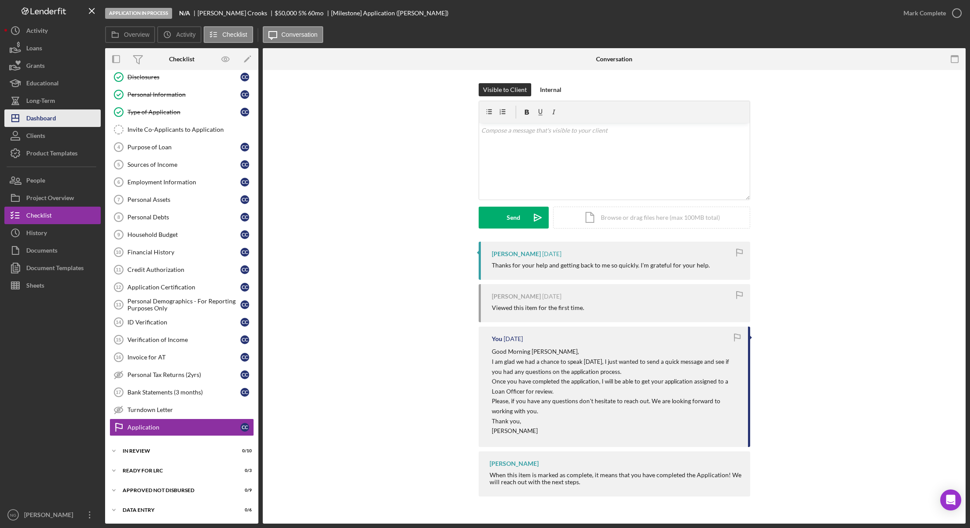
click at [34, 121] on div "Dashboard" at bounding box center [41, 120] width 30 height 20
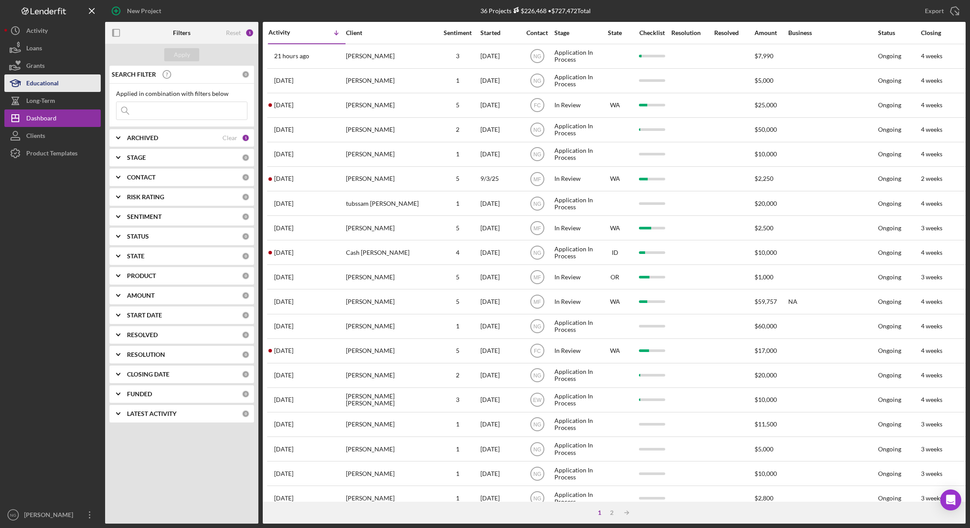
click at [54, 88] on div "Educational" at bounding box center [42, 84] width 32 height 20
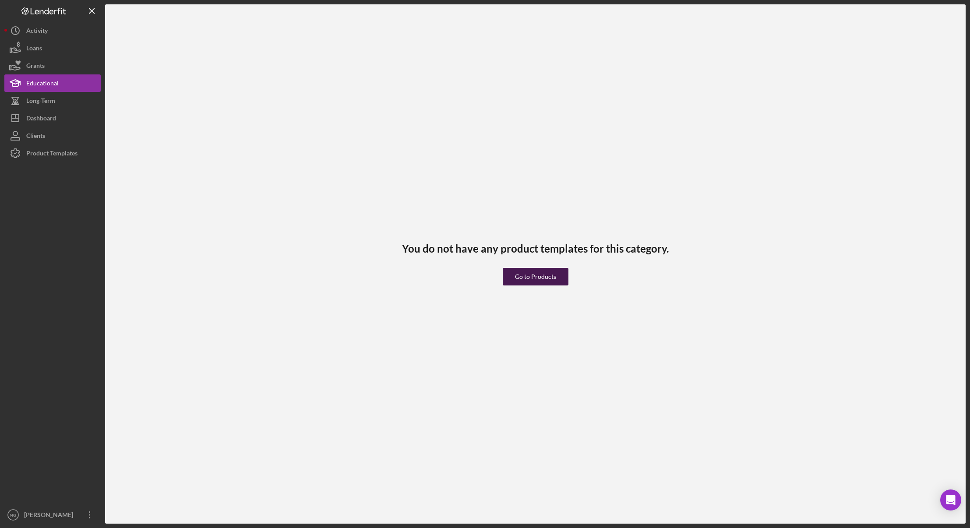
click at [551, 276] on div "Go to Products" at bounding box center [535, 277] width 41 height 18
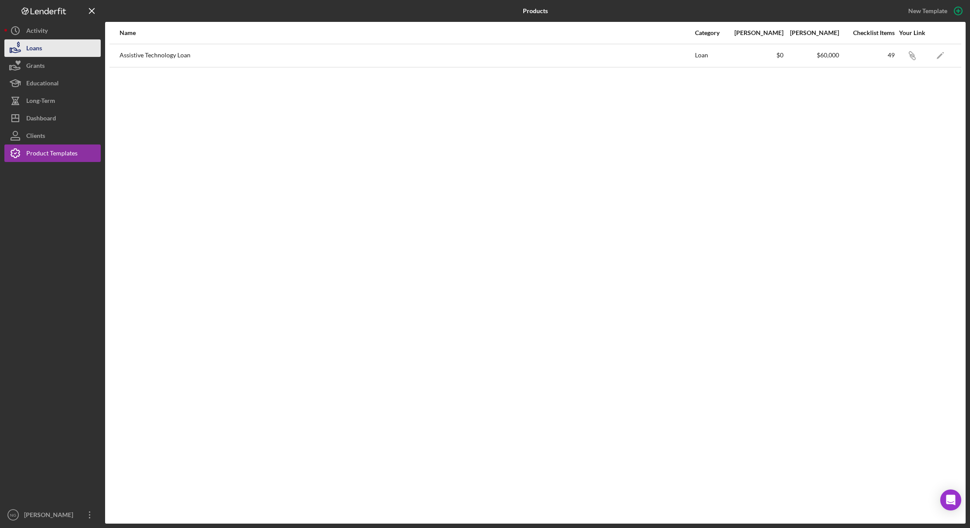
click at [38, 47] on div "Loans" at bounding box center [34, 49] width 16 height 20
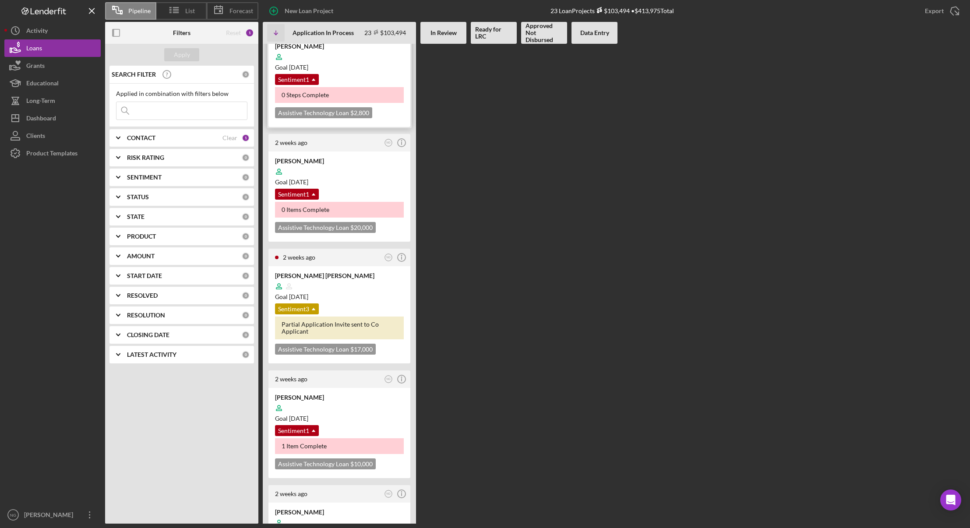
scroll to position [1271, 0]
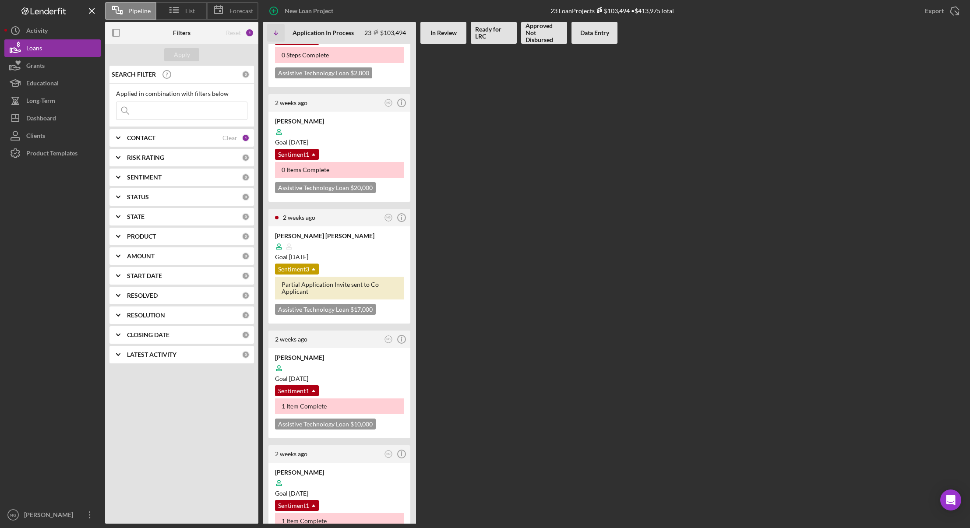
click at [450, 35] on b "In Review" at bounding box center [444, 32] width 26 height 7
click at [237, 136] on div "Clear" at bounding box center [230, 138] width 15 height 7
click at [190, 52] on button "Apply" at bounding box center [181, 54] width 35 height 13
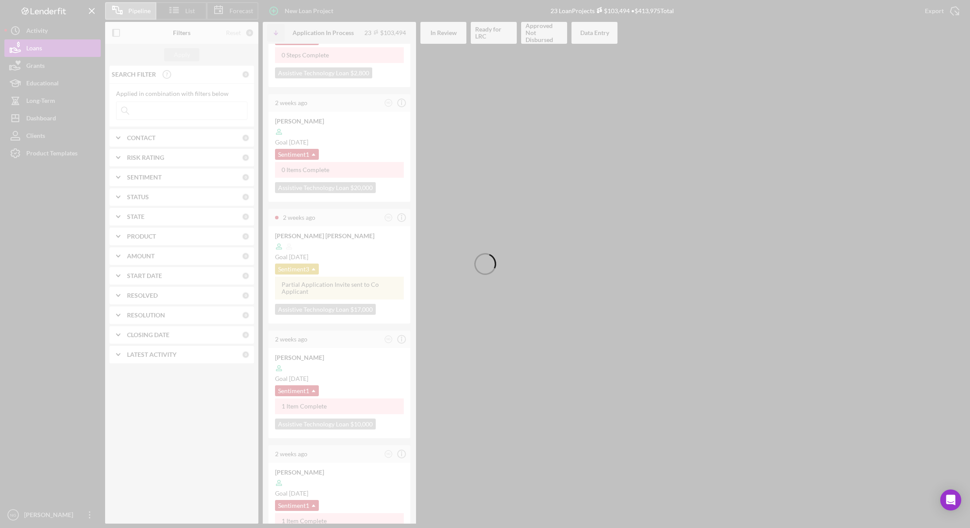
scroll to position [1385, 0]
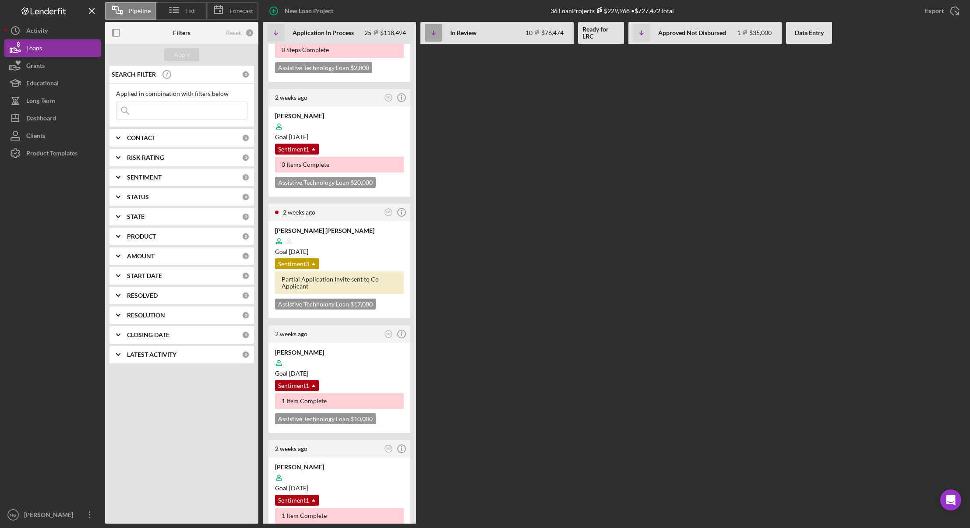
click at [435, 35] on icon "Icon/Table Sort Arrow" at bounding box center [434, 33] width 18 height 18
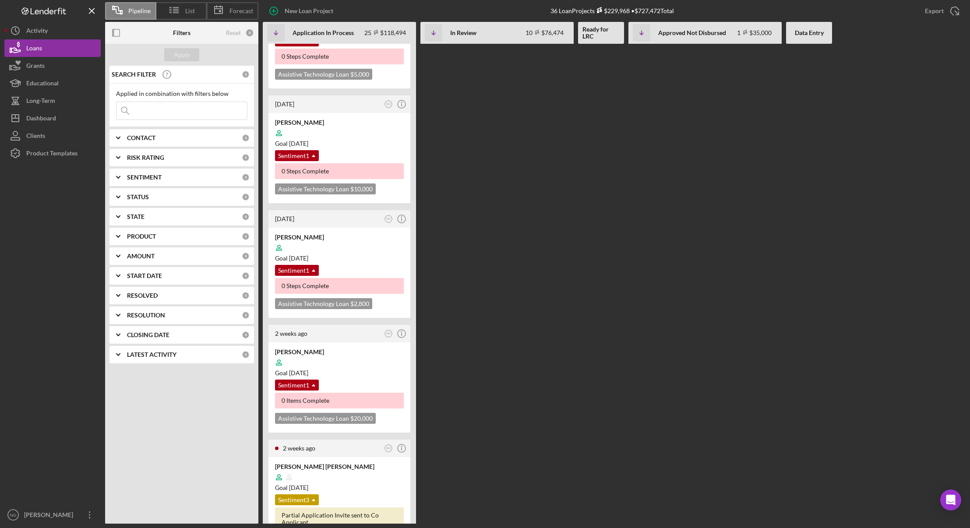
scroll to position [1079, 0]
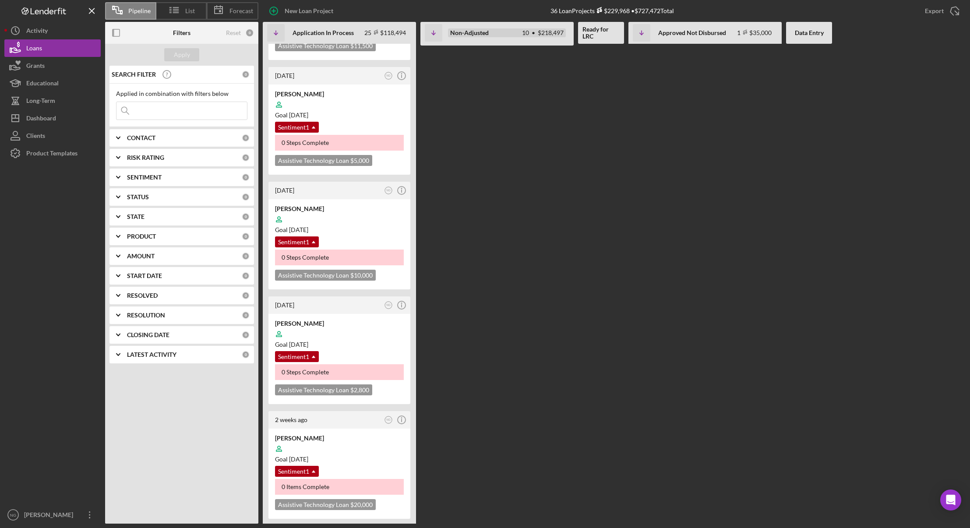
click at [550, 26] on div "In Review 10 $76,474 Non-Adjusted 10 • $218,497" at bounding box center [507, 32] width 125 height 29
click at [545, 35] on div "10 • $218,497" at bounding box center [543, 32] width 42 height 7
click at [499, 35] on div "Non-Adjusted 10 • $218,497" at bounding box center [507, 32] width 118 height 9
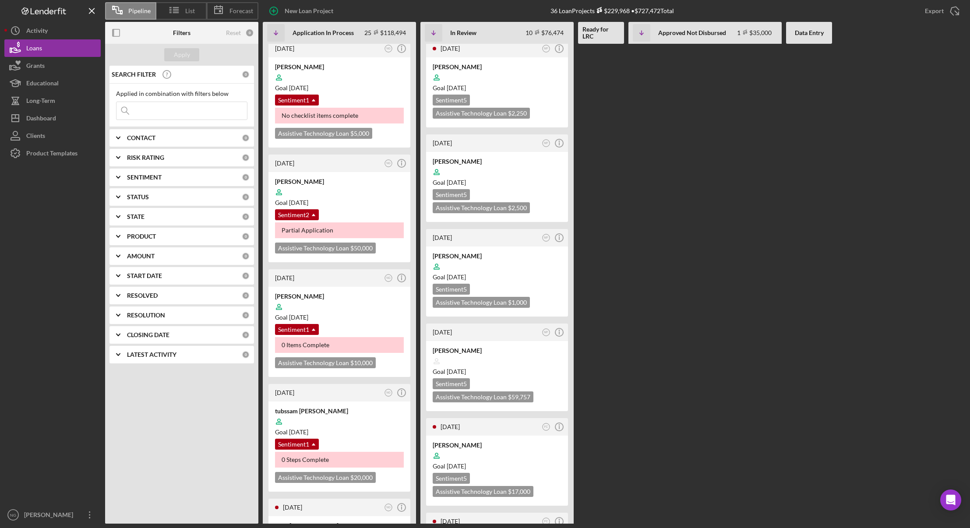
scroll to position [0, 0]
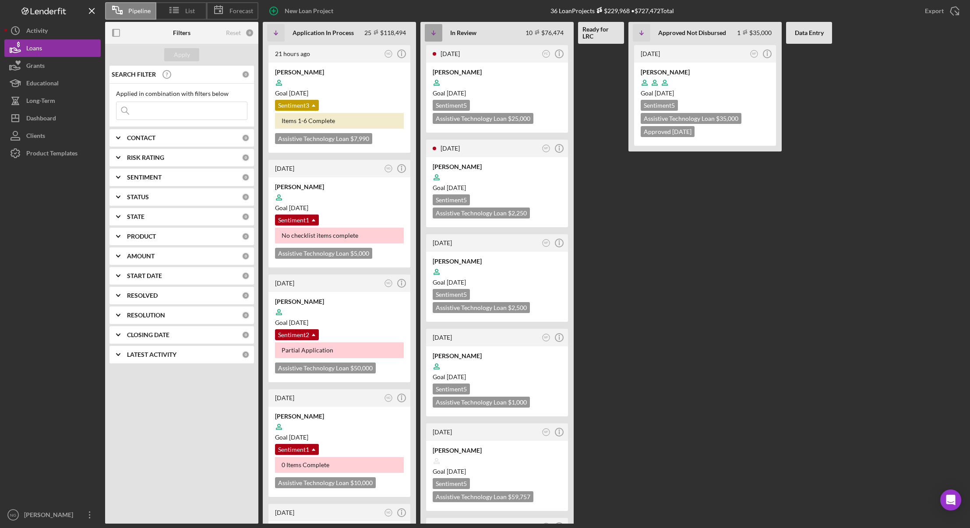
click at [434, 30] on icon "Icon/Table Sort Arrow" at bounding box center [434, 33] width 18 height 18
click at [279, 34] on icon "Icon/Table Sort Arrow" at bounding box center [276, 33] width 18 height 18
click at [61, 117] on button "Icon/Dashboard Dashboard" at bounding box center [52, 119] width 96 height 18
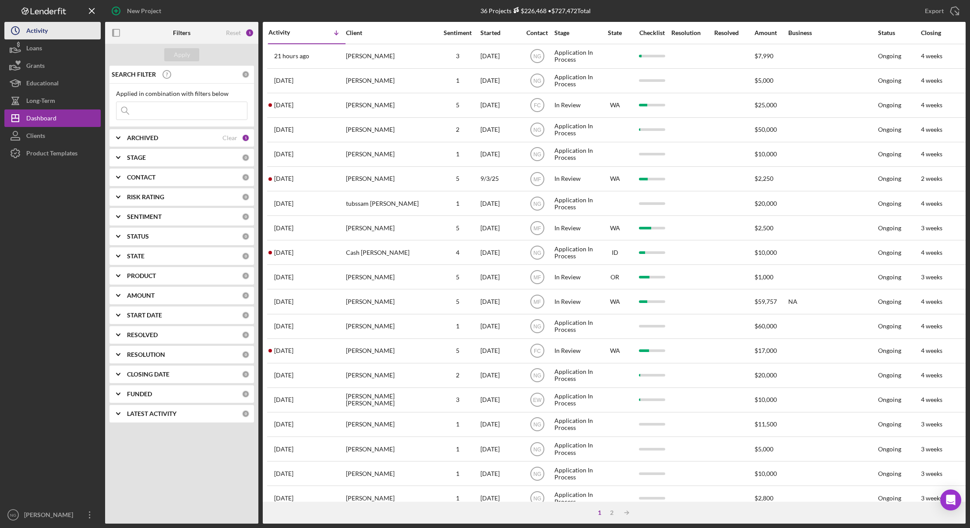
click at [56, 29] on button "Icon/History Activity" at bounding box center [52, 31] width 96 height 18
